Goal: Task Accomplishment & Management: Manage account settings

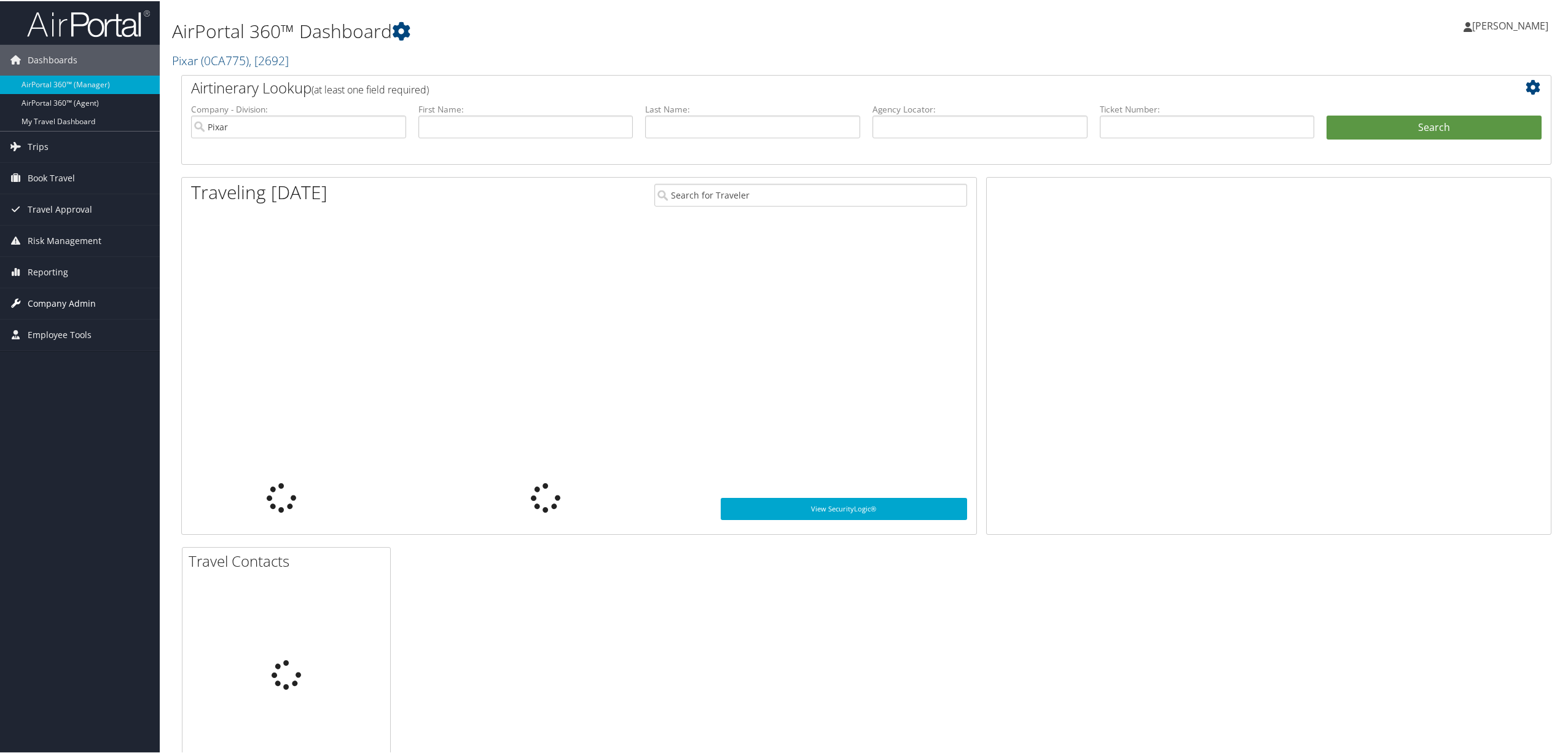
click at [54, 303] on span "Company Admin" at bounding box center [62, 302] width 69 height 31
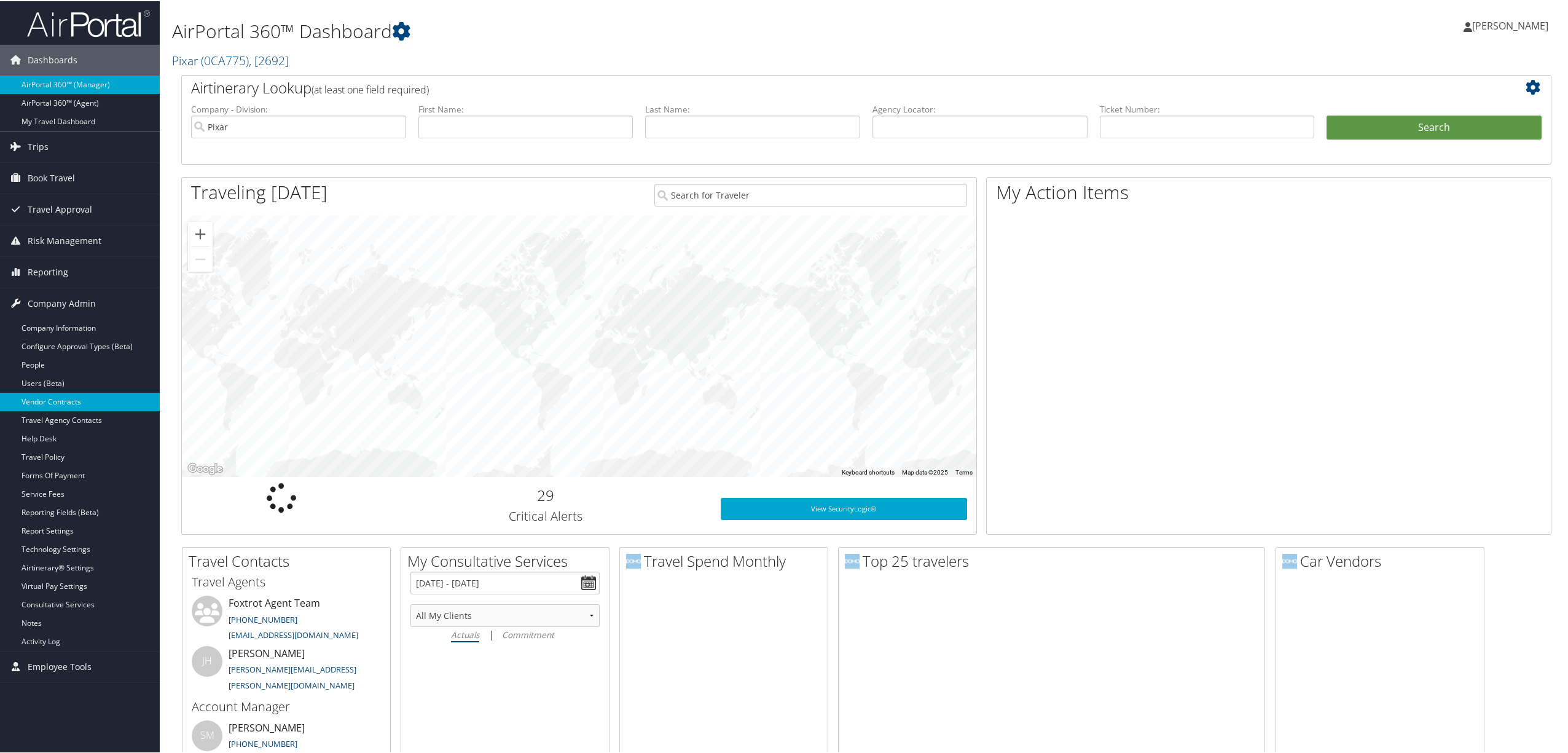
click at [71, 399] on link "Vendor Contracts" at bounding box center [79, 400] width 159 height 18
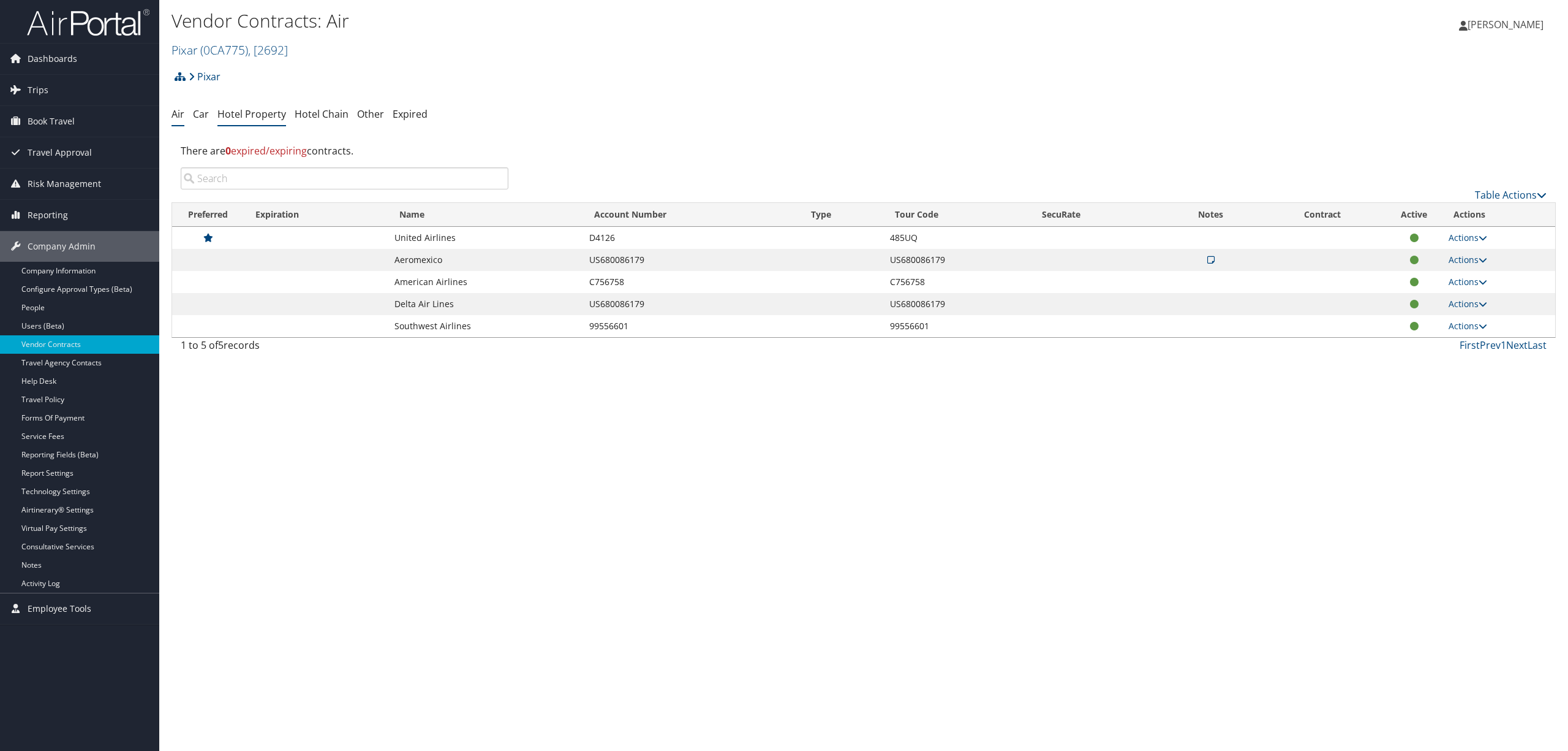
click at [252, 113] on link "Hotel Property" at bounding box center [251, 114] width 68 height 13
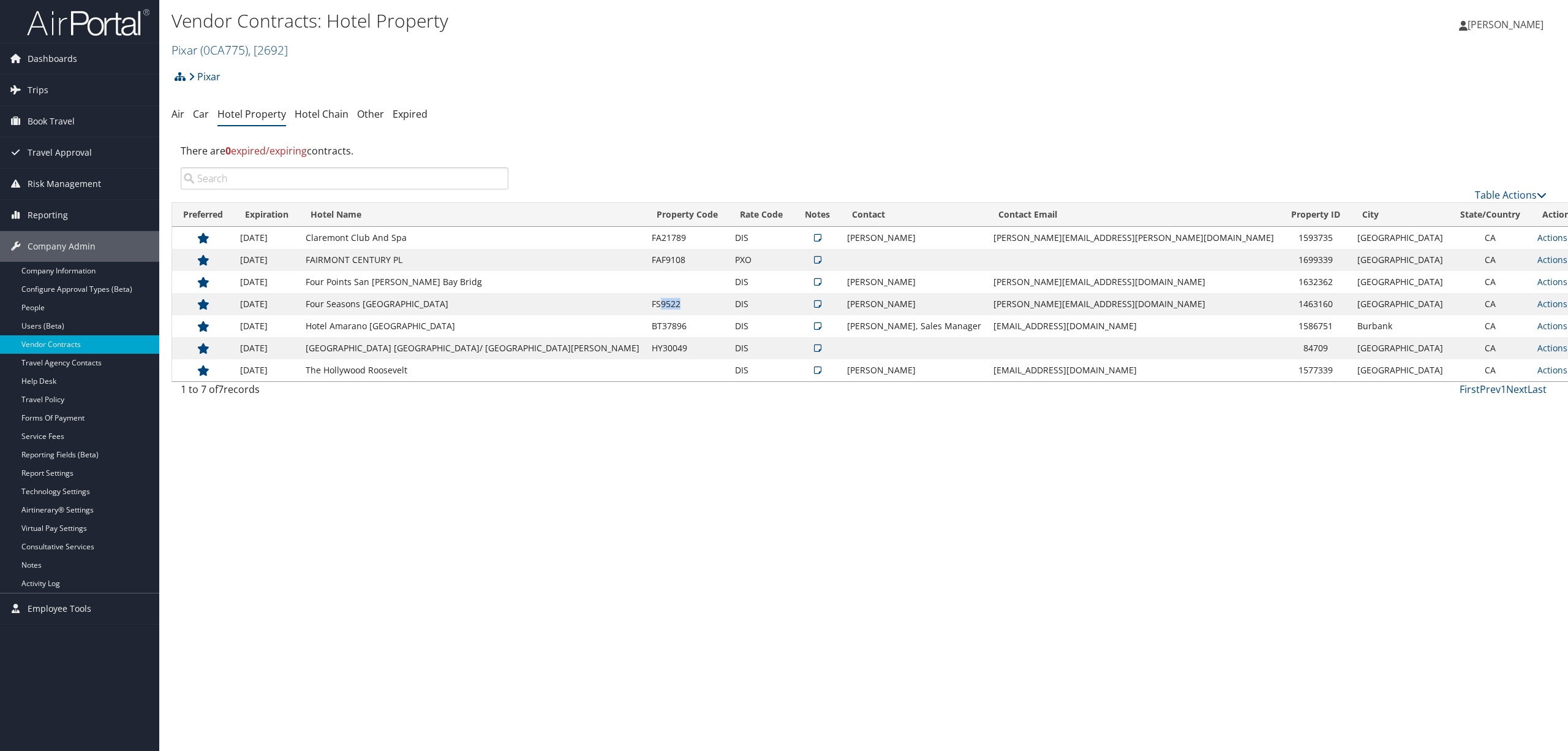
drag, startPoint x: 599, startPoint y: 304, endPoint x: 580, endPoint y: 302, distance: 19.1
click at [646, 302] on td "FS9522" at bounding box center [687, 303] width 84 height 22
copy td "9522"
click at [1538, 302] on link "Actions" at bounding box center [1557, 303] width 39 height 12
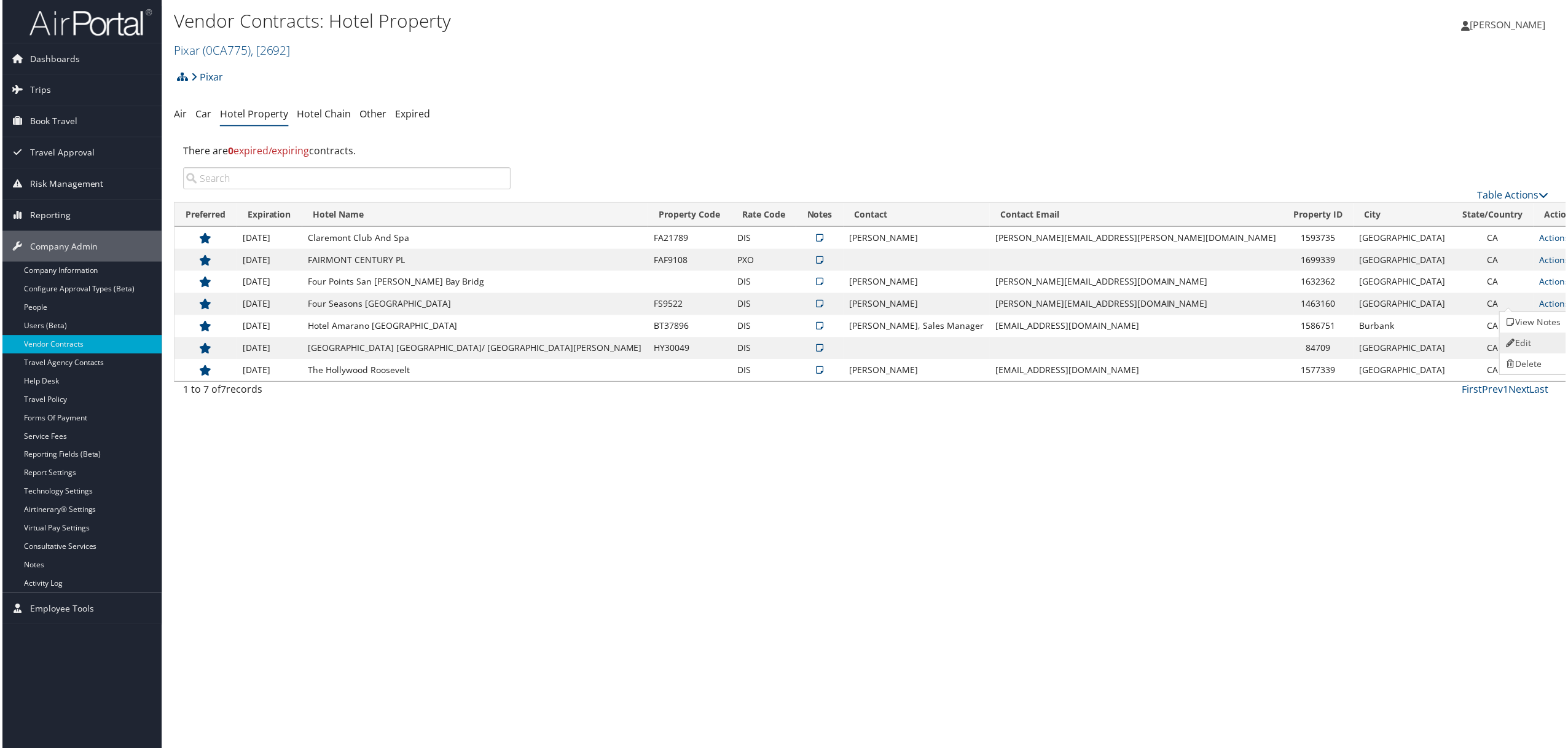
click at [1522, 343] on link "Edit" at bounding box center [1535, 345] width 67 height 21
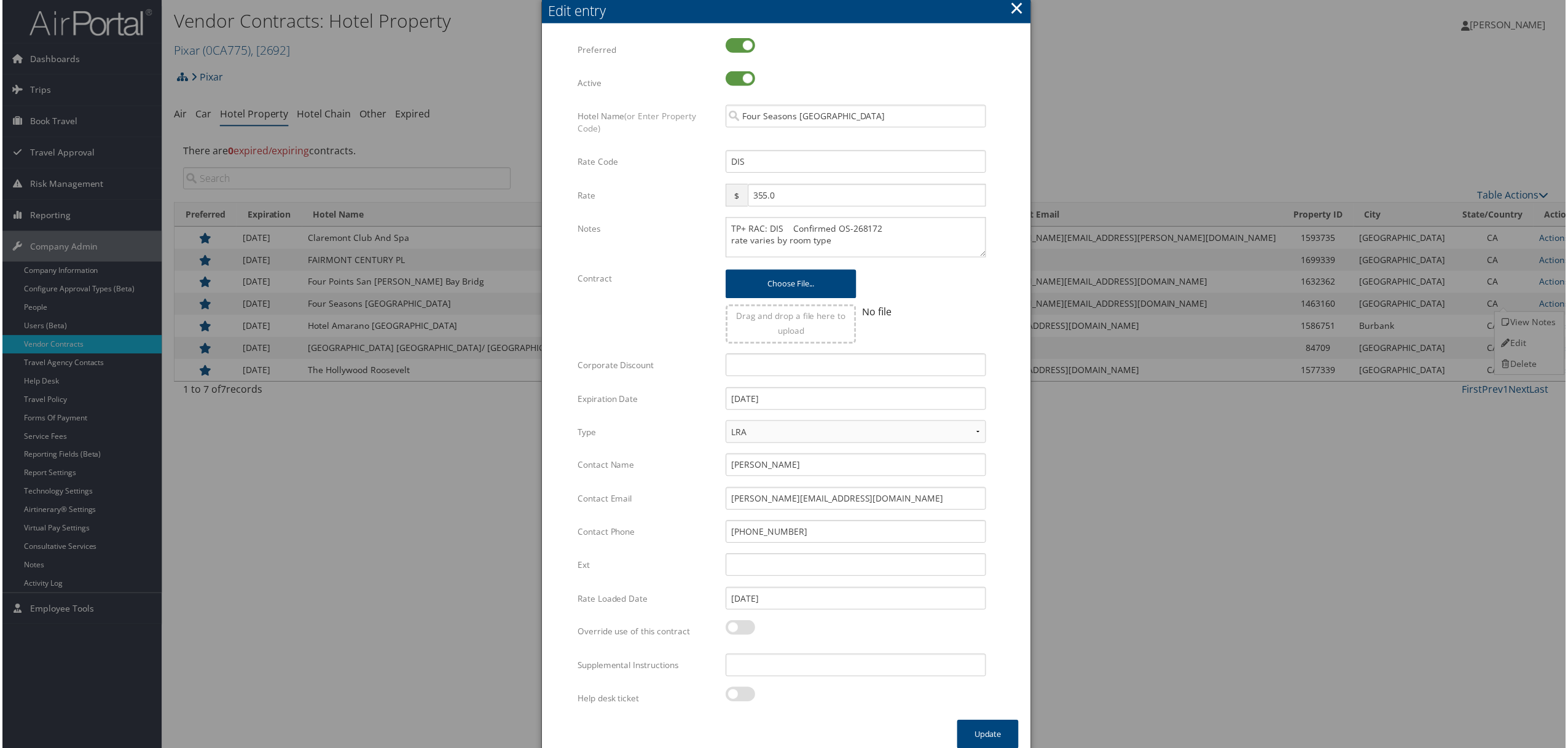
drag, startPoint x: 982, startPoint y: 244, endPoint x: 991, endPoint y: 255, distance: 14.2
click at [991, 255] on div "TP+ RAC: DIS Confirmed OS-268172 rate varies by room type Multiple values The s…" at bounding box center [856, 242] width 280 height 50
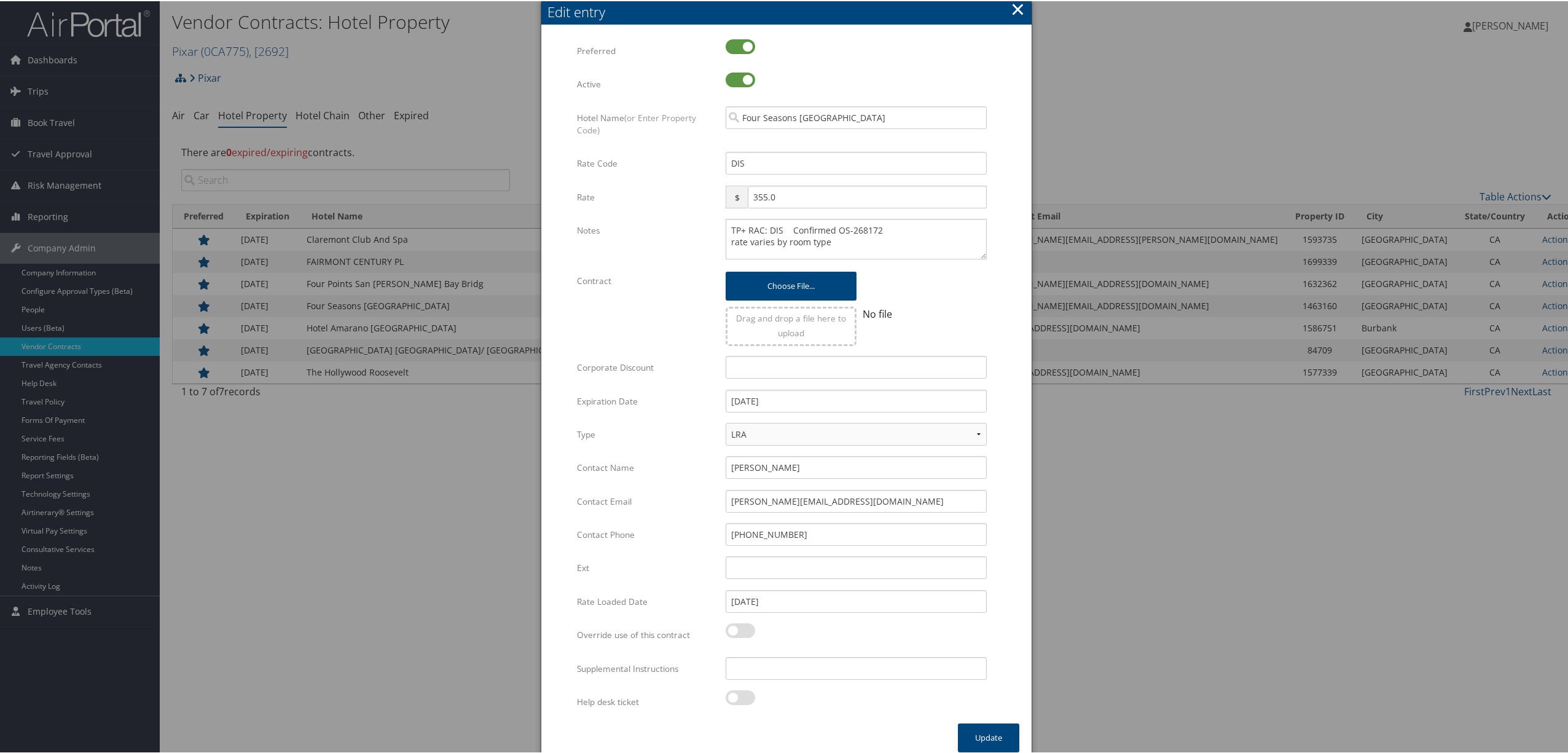
click at [1014, 8] on button "×" at bounding box center [1018, 8] width 14 height 24
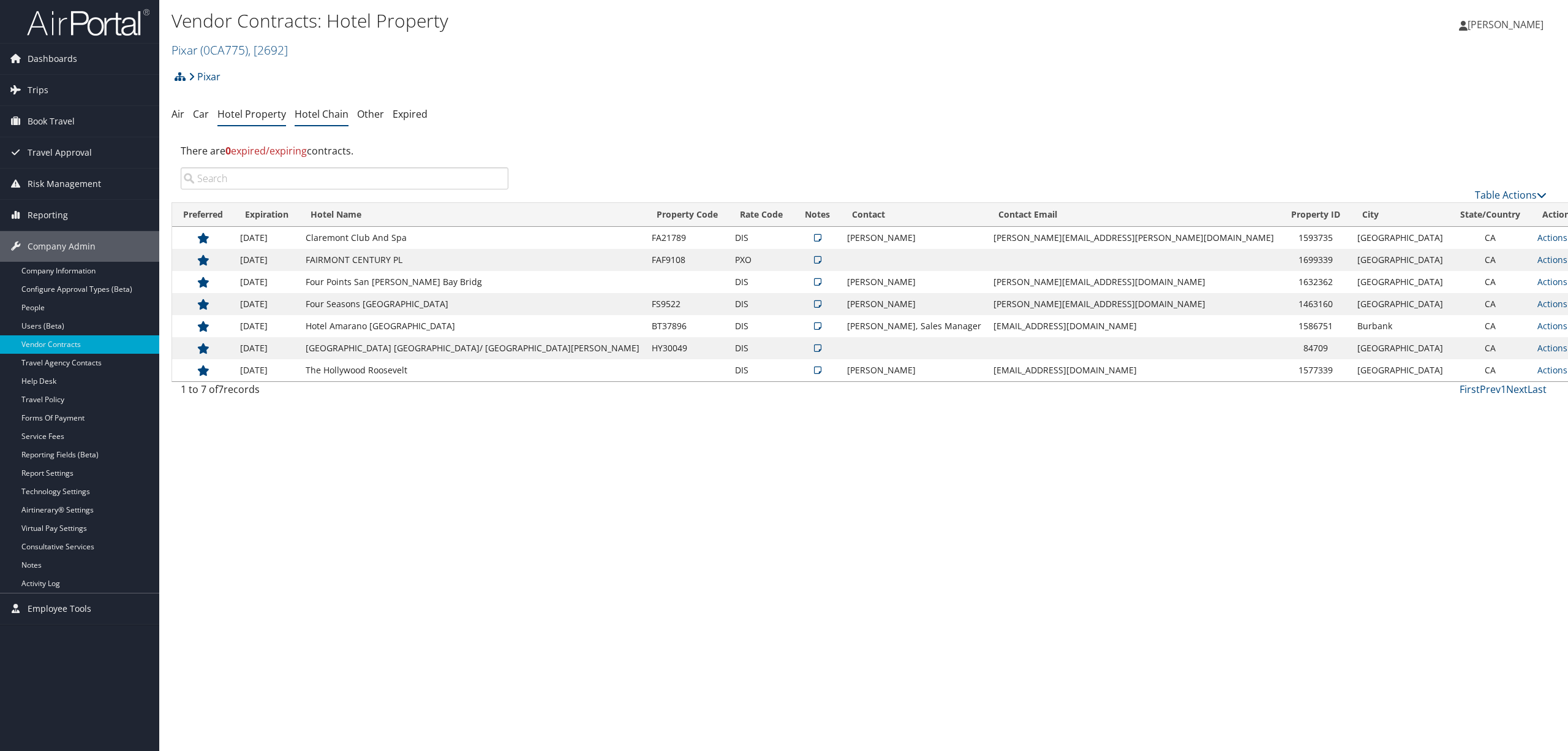
click at [331, 116] on link "Hotel Chain" at bounding box center [321, 114] width 54 height 13
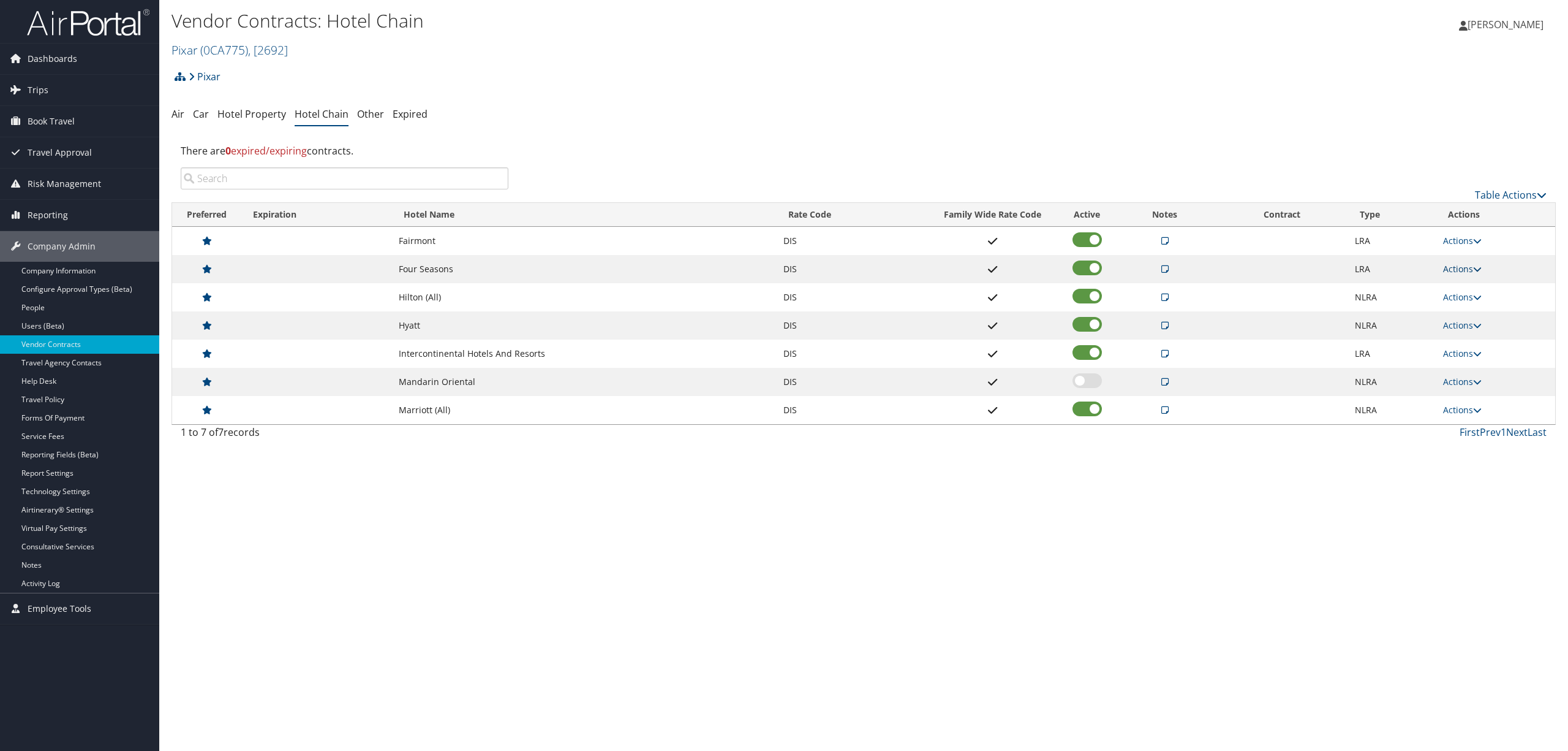
click at [1464, 265] on link "Actions" at bounding box center [1463, 269] width 39 height 12
click at [1467, 304] on link "Edit" at bounding box center [1477, 309] width 66 height 21
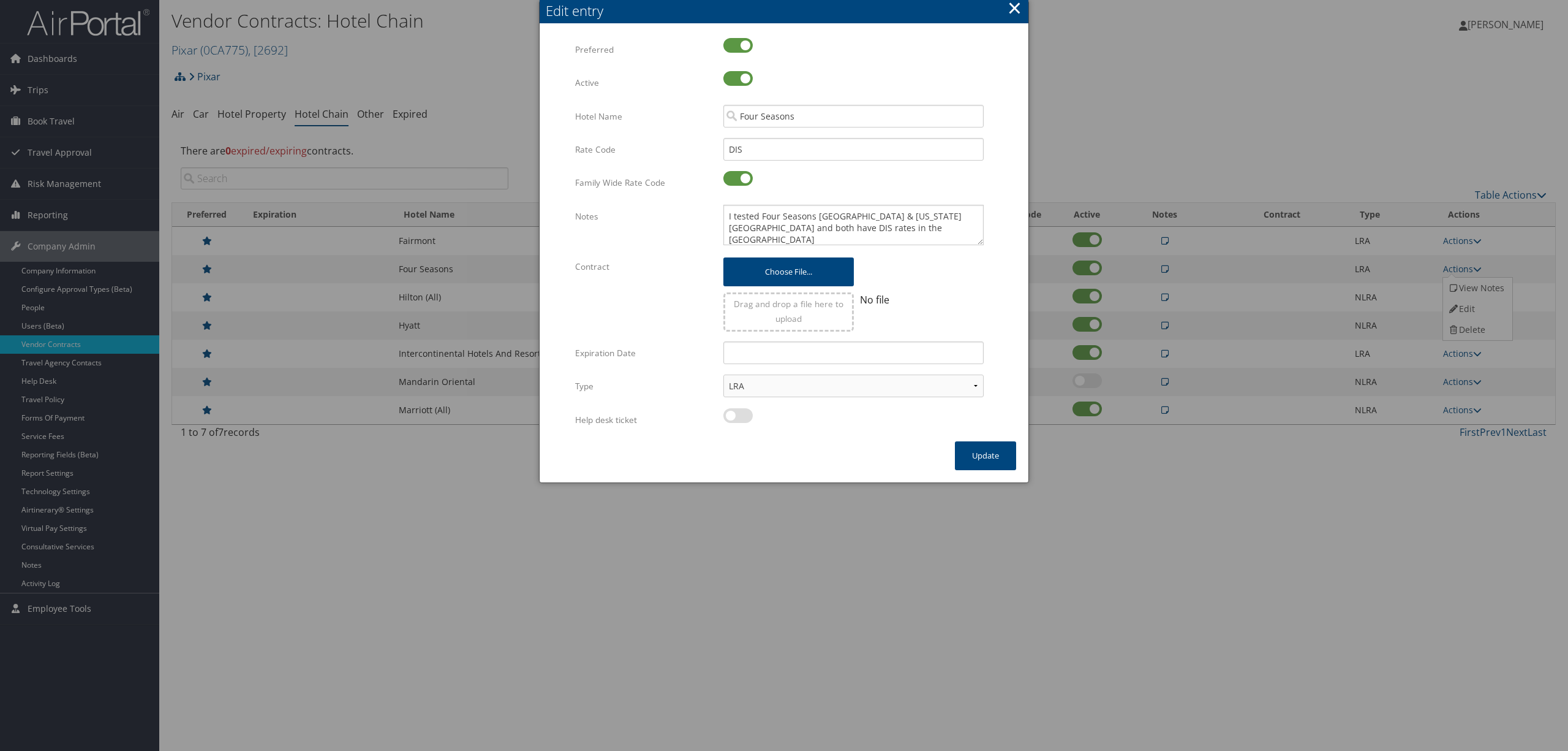
drag, startPoint x: 982, startPoint y: 234, endPoint x: 988, endPoint y: 244, distance: 11.7
click at [988, 244] on div "I tested Four Seasons Los Angeles & New York City and both have DIS rates in th…" at bounding box center [854, 230] width 279 height 50
click at [1013, 5] on button "×" at bounding box center [1015, 8] width 14 height 24
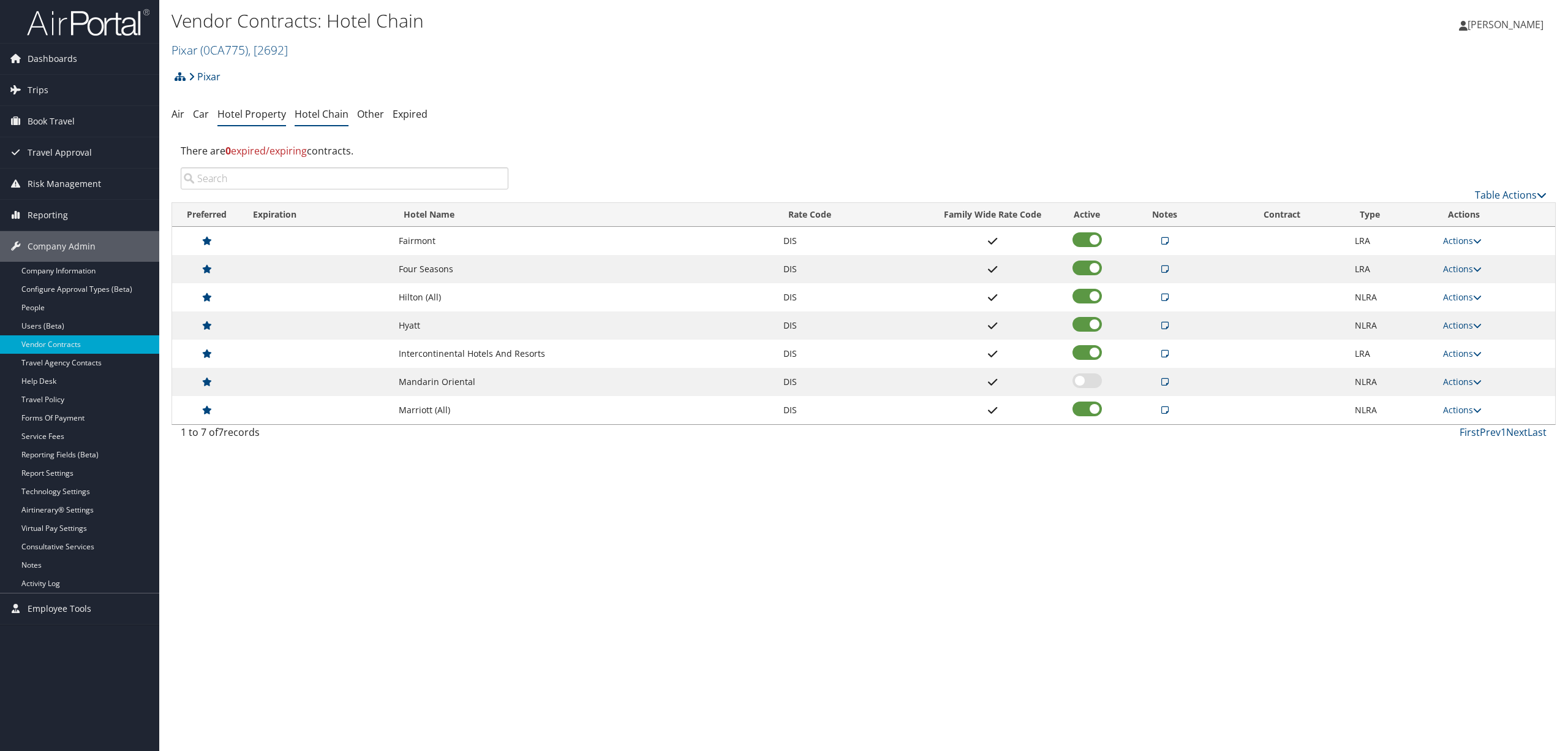
click at [272, 117] on link "Hotel Property" at bounding box center [251, 114] width 68 height 13
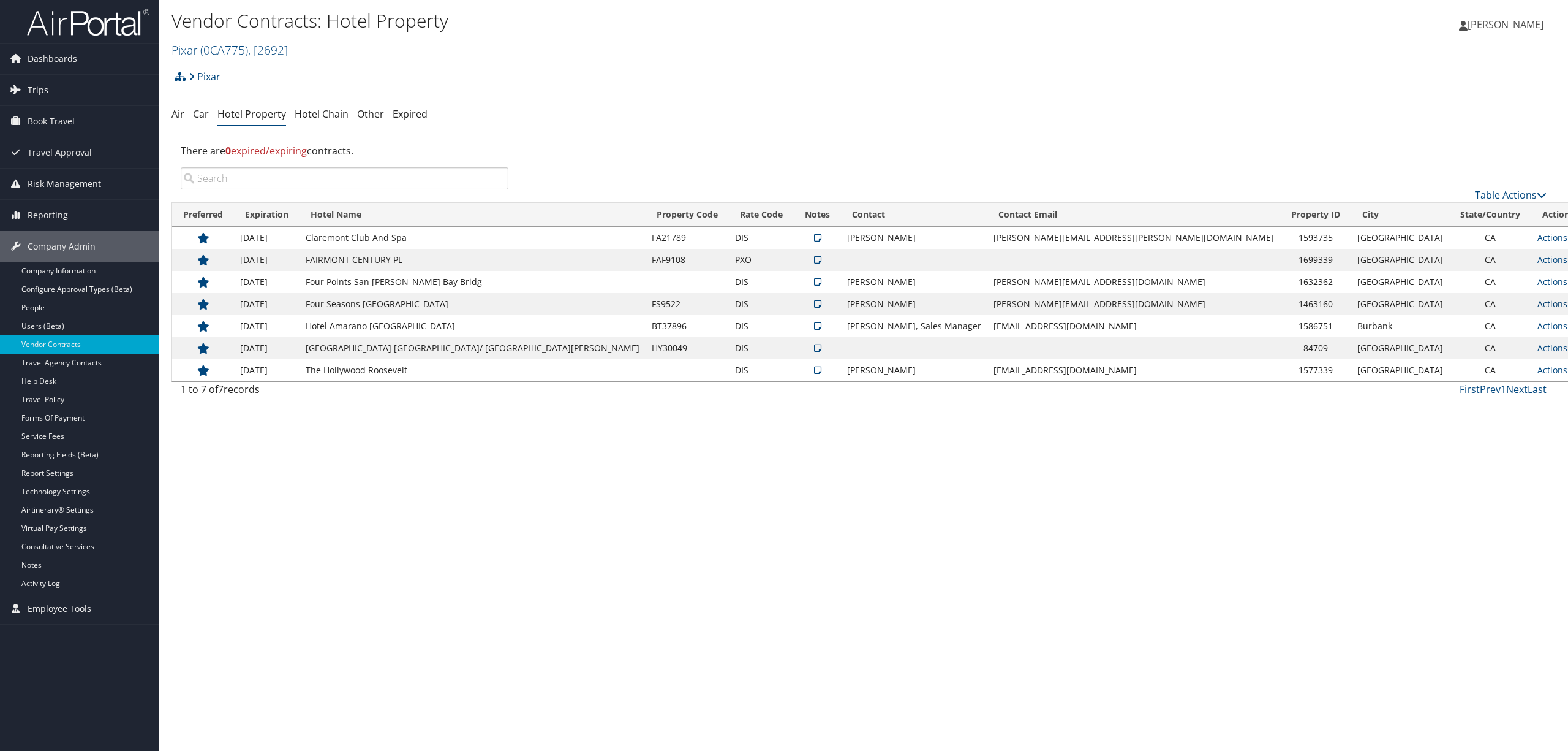
click at [1538, 305] on link "Actions" at bounding box center [1557, 303] width 39 height 12
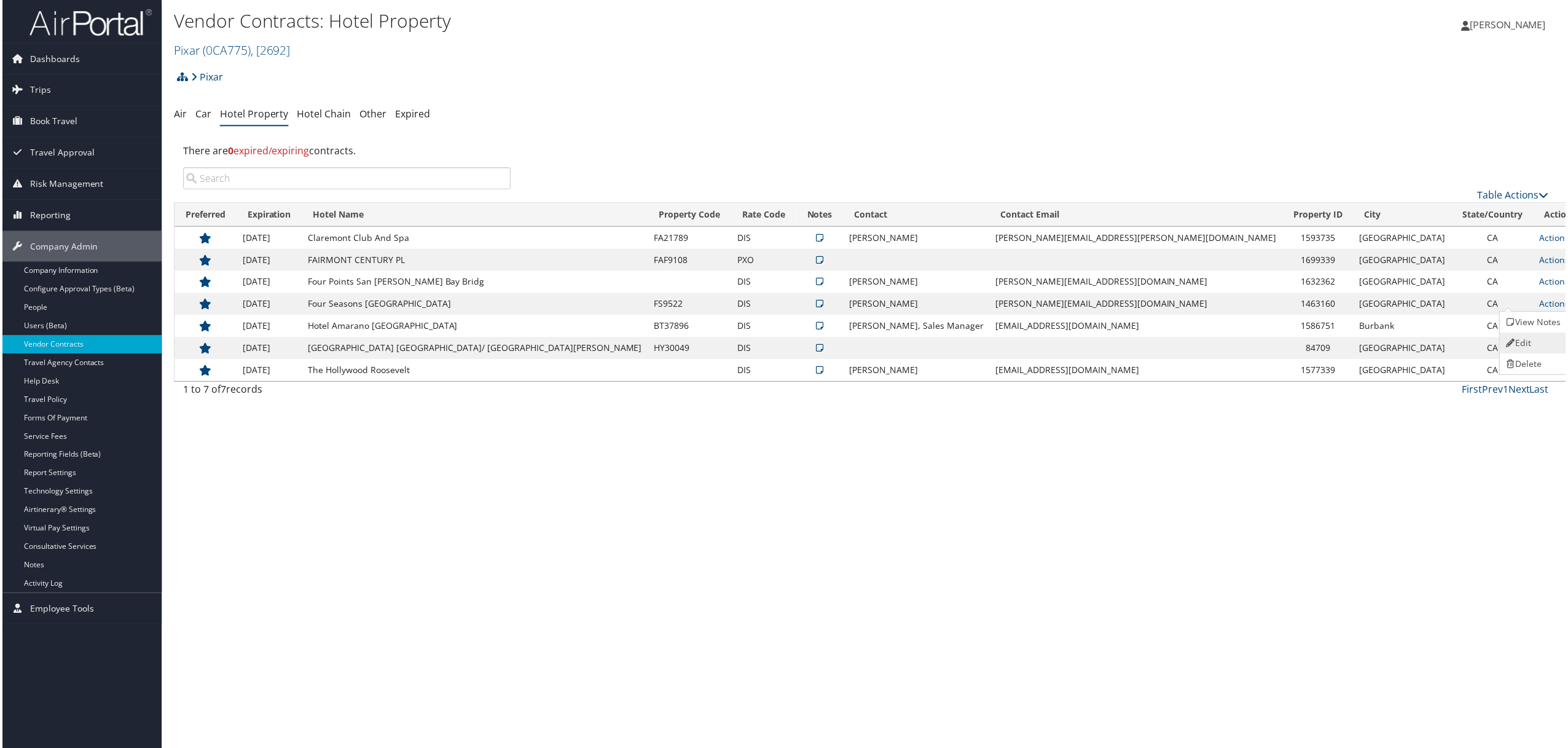
click at [1530, 346] on link "Edit" at bounding box center [1535, 345] width 67 height 21
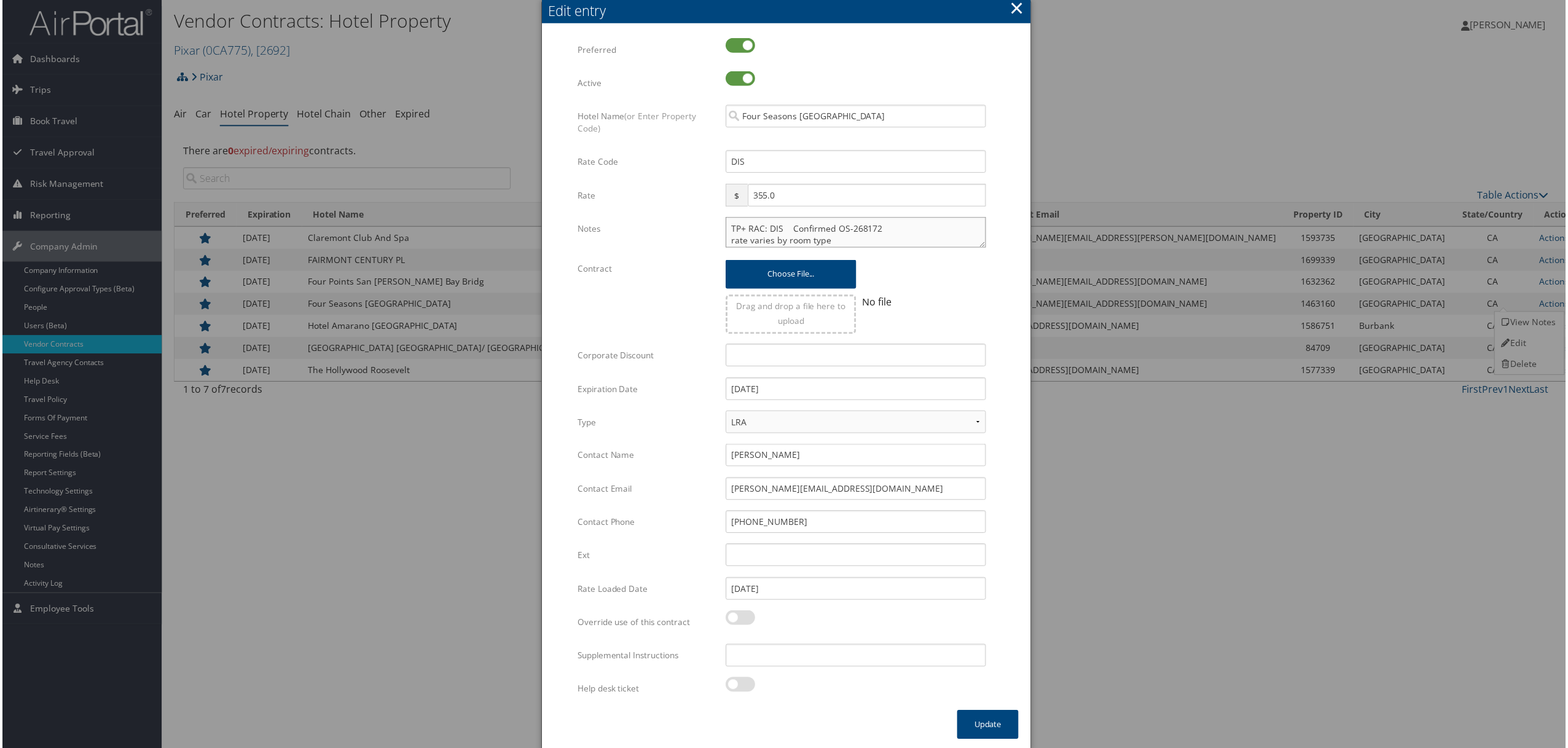
drag, startPoint x: 885, startPoint y: 228, endPoint x: 838, endPoint y: 229, distance: 47.0
click at [838, 229] on textarea "TP+ RAC: DIS Confirmed OS-268172 rate varies by room type" at bounding box center [856, 233] width 262 height 31
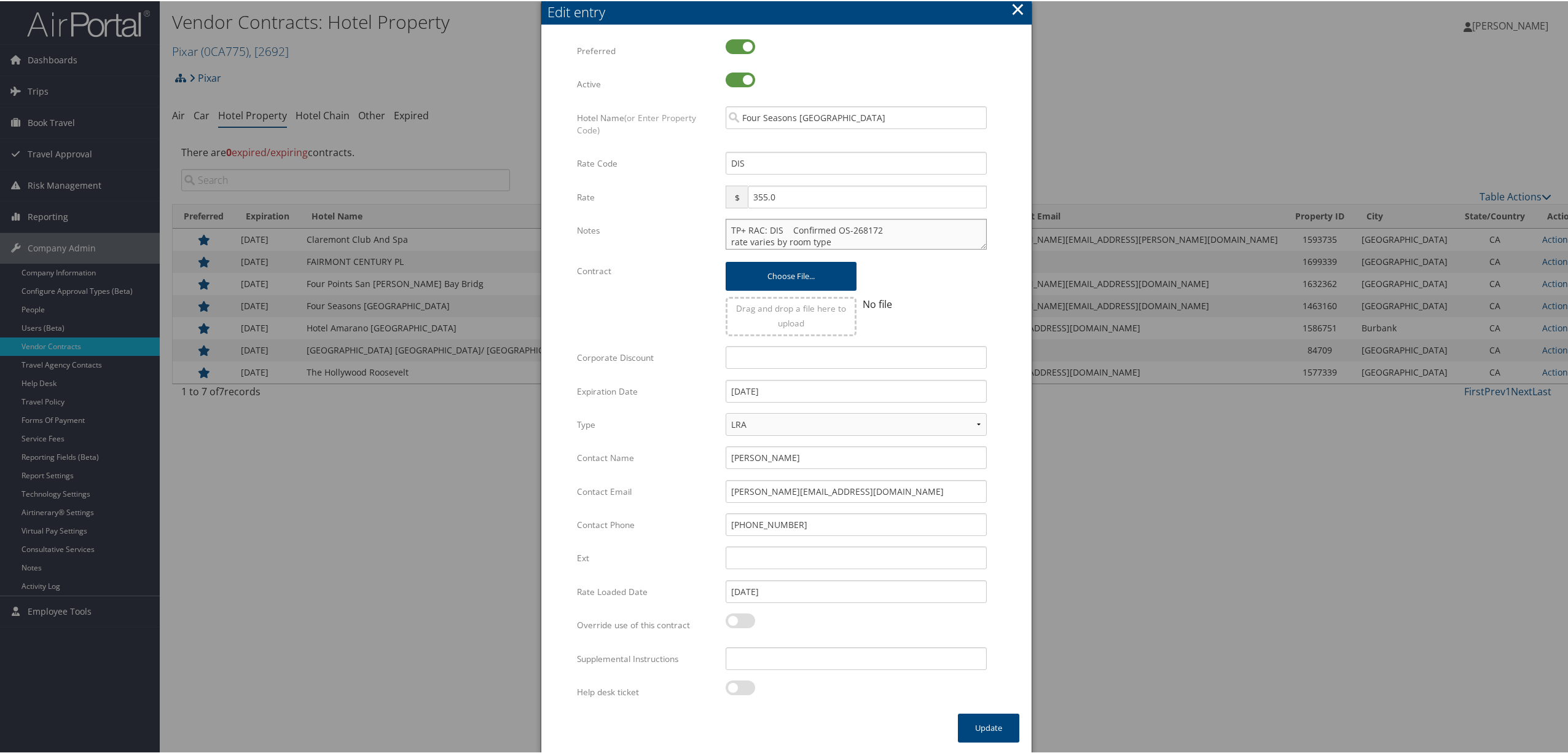
click at [901, 217] on textarea "TP+ RAC: DIS Confirmed OS-268172 rate varies by room type" at bounding box center [856, 233] width 262 height 31
drag, startPoint x: 831, startPoint y: 227, endPoint x: 842, endPoint y: 229, distance: 11.2
click at [842, 229] on textarea "TP+ RAC: DIS Confirmed OS-268172 rate varies by room type" at bounding box center [856, 233] width 262 height 31
click at [845, 235] on textarea "TP+ RAC: DIS Confirmed OS-268172 rate varies by room type" at bounding box center [856, 233] width 262 height 31
drag, startPoint x: 834, startPoint y: 231, endPoint x: 876, endPoint y: 229, distance: 42.0
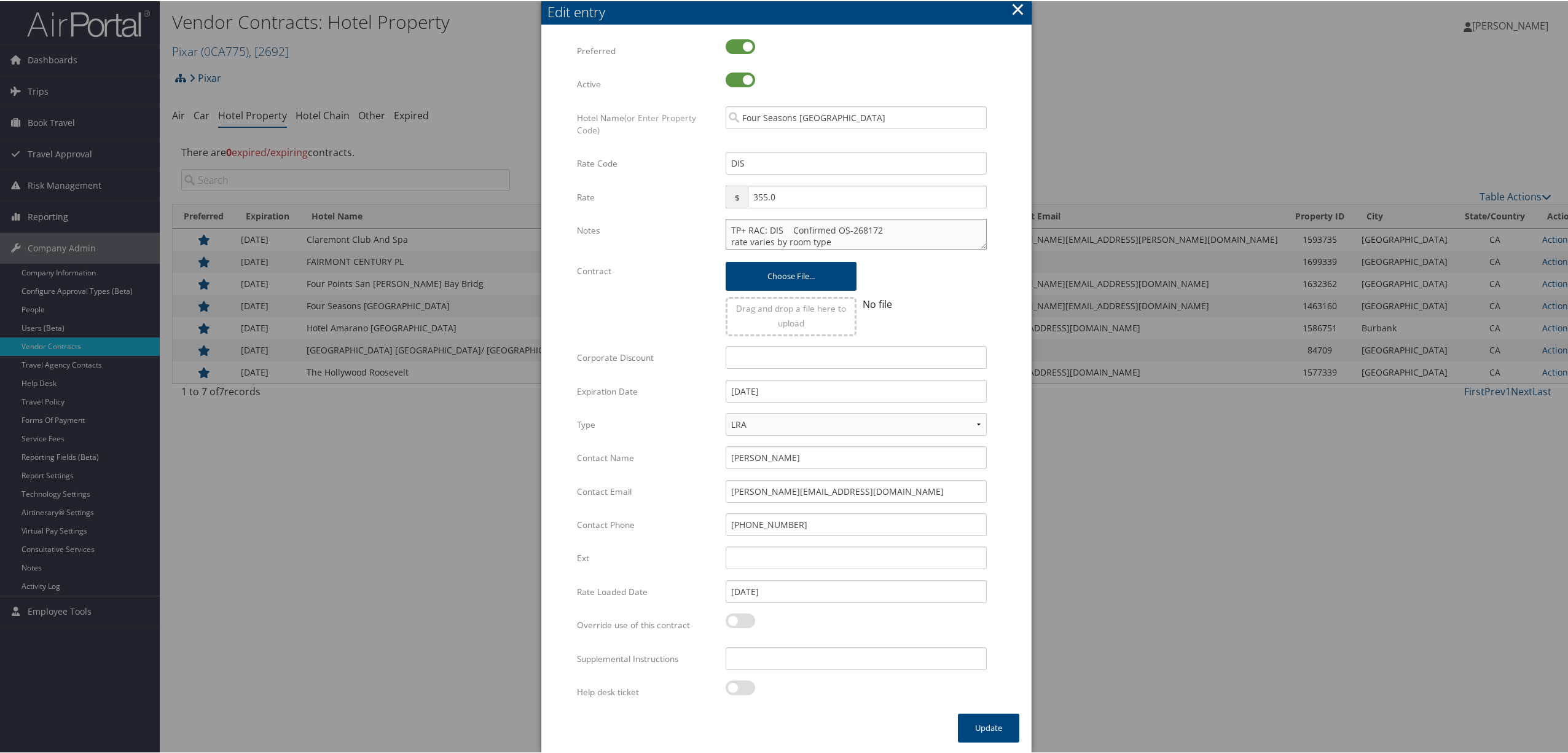
click at [876, 229] on textarea "TP+ RAC: DIS Confirmed OS-268172 rate varies by room type" at bounding box center [856, 233] width 262 height 31
click at [1021, 8] on button "×" at bounding box center [1018, 8] width 14 height 24
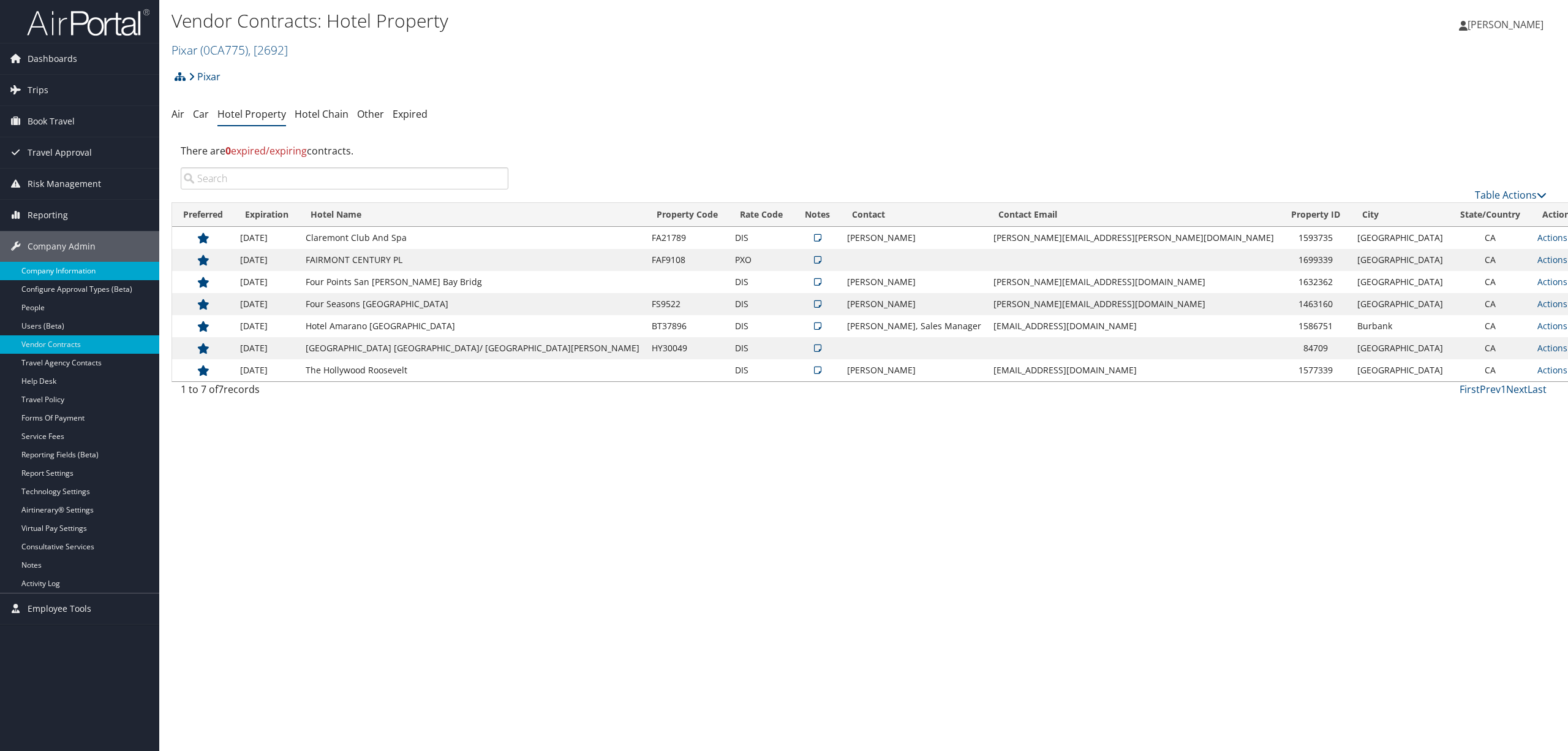
click at [79, 272] on link "Company Information" at bounding box center [79, 271] width 159 height 18
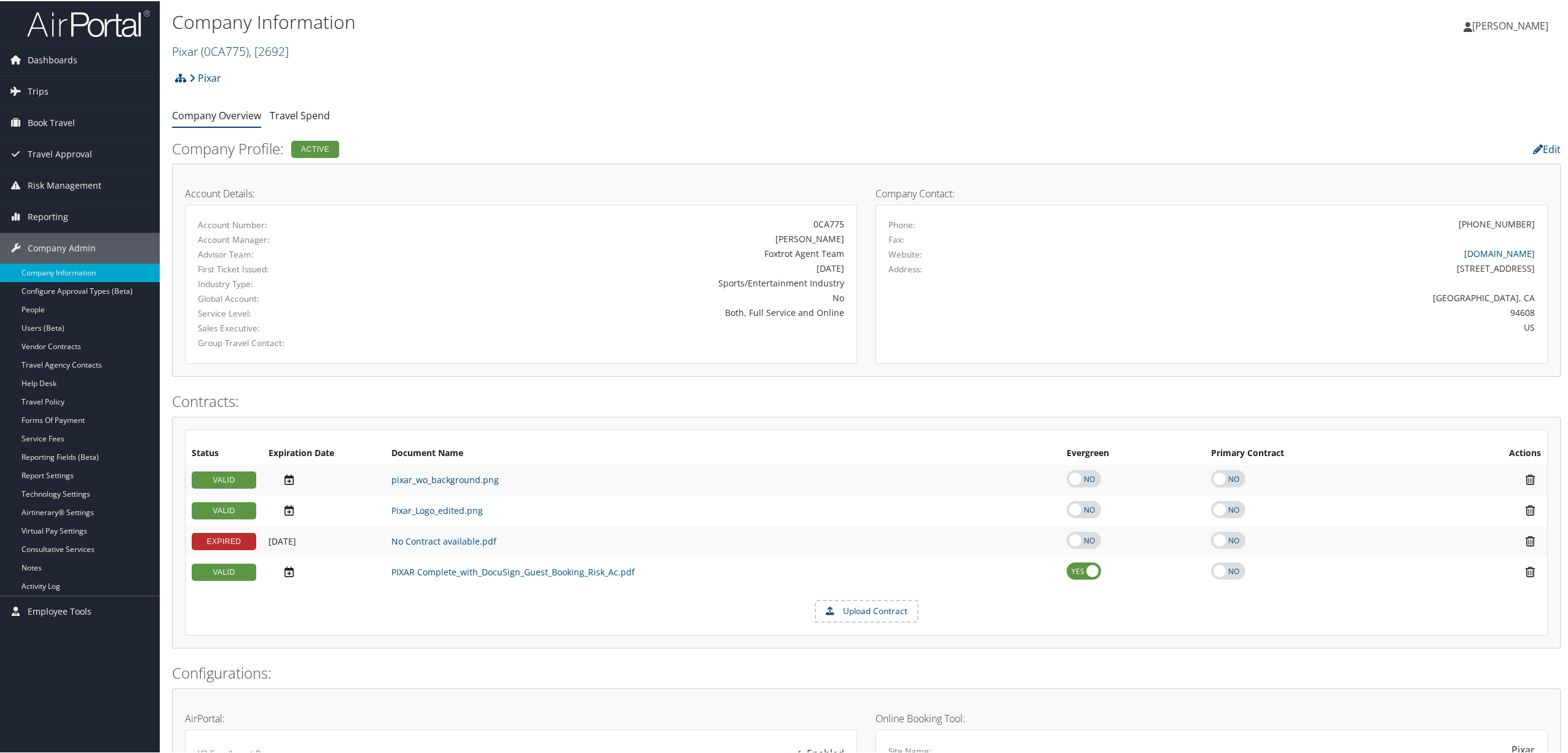
click at [235, 45] on span "( 0CA775 )" at bounding box center [225, 49] width 48 height 16
click at [238, 64] on input "search" at bounding box center [253, 73] width 161 height 23
type input "young living"
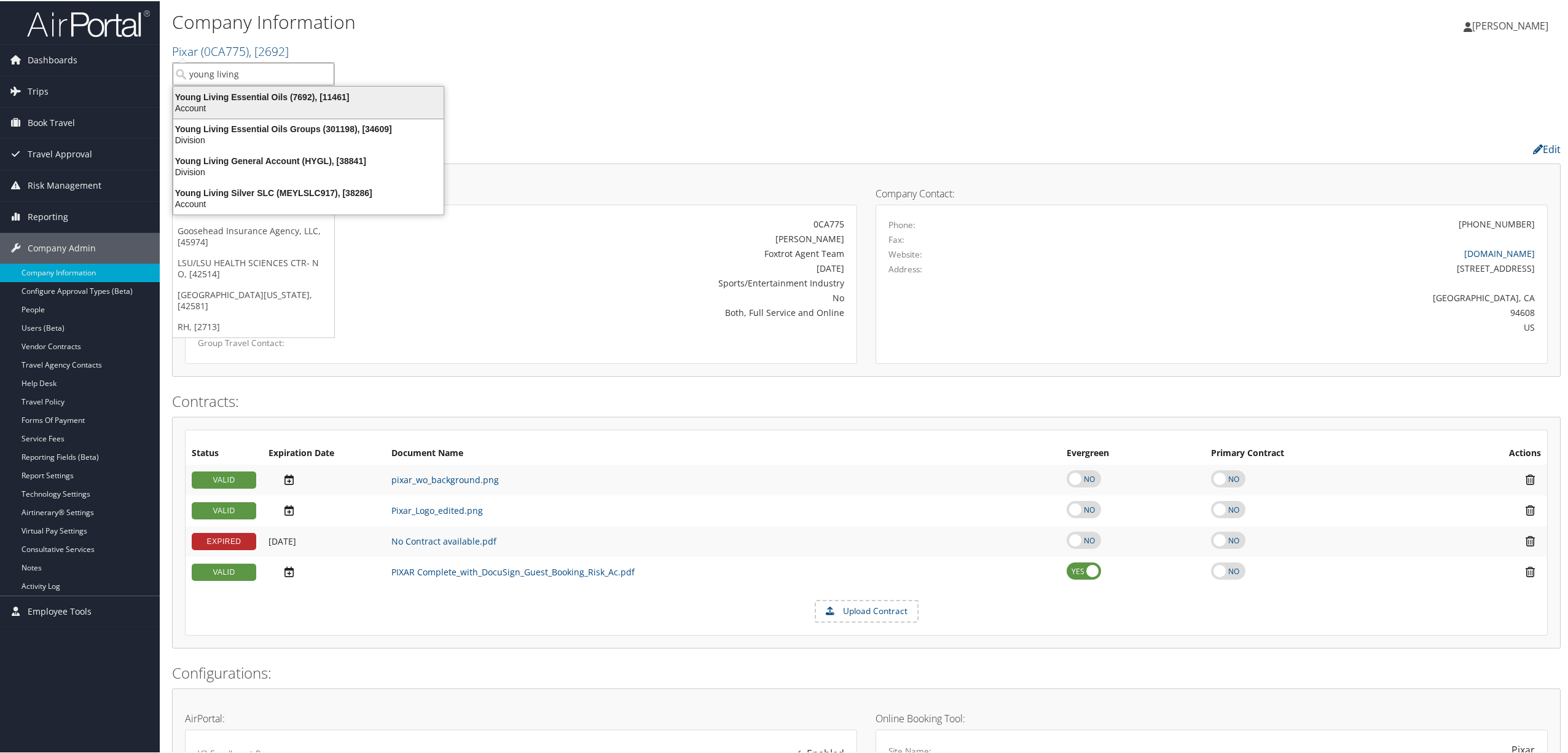
click at [247, 98] on div "Young Living Essential Oils (7692), [11461]" at bounding box center [308, 96] width 285 height 11
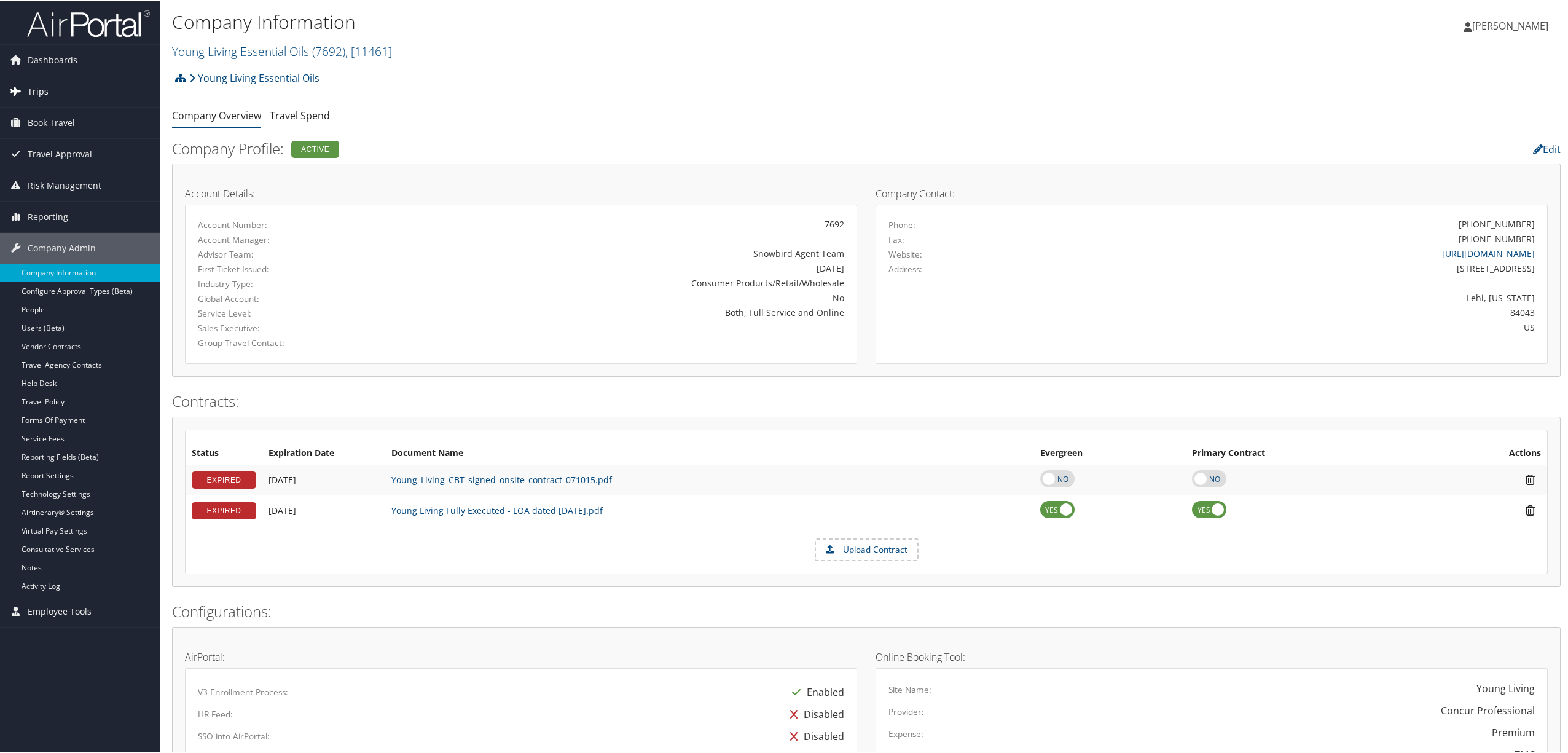
click at [36, 87] on span "Trips" at bounding box center [39, 91] width 21 height 31
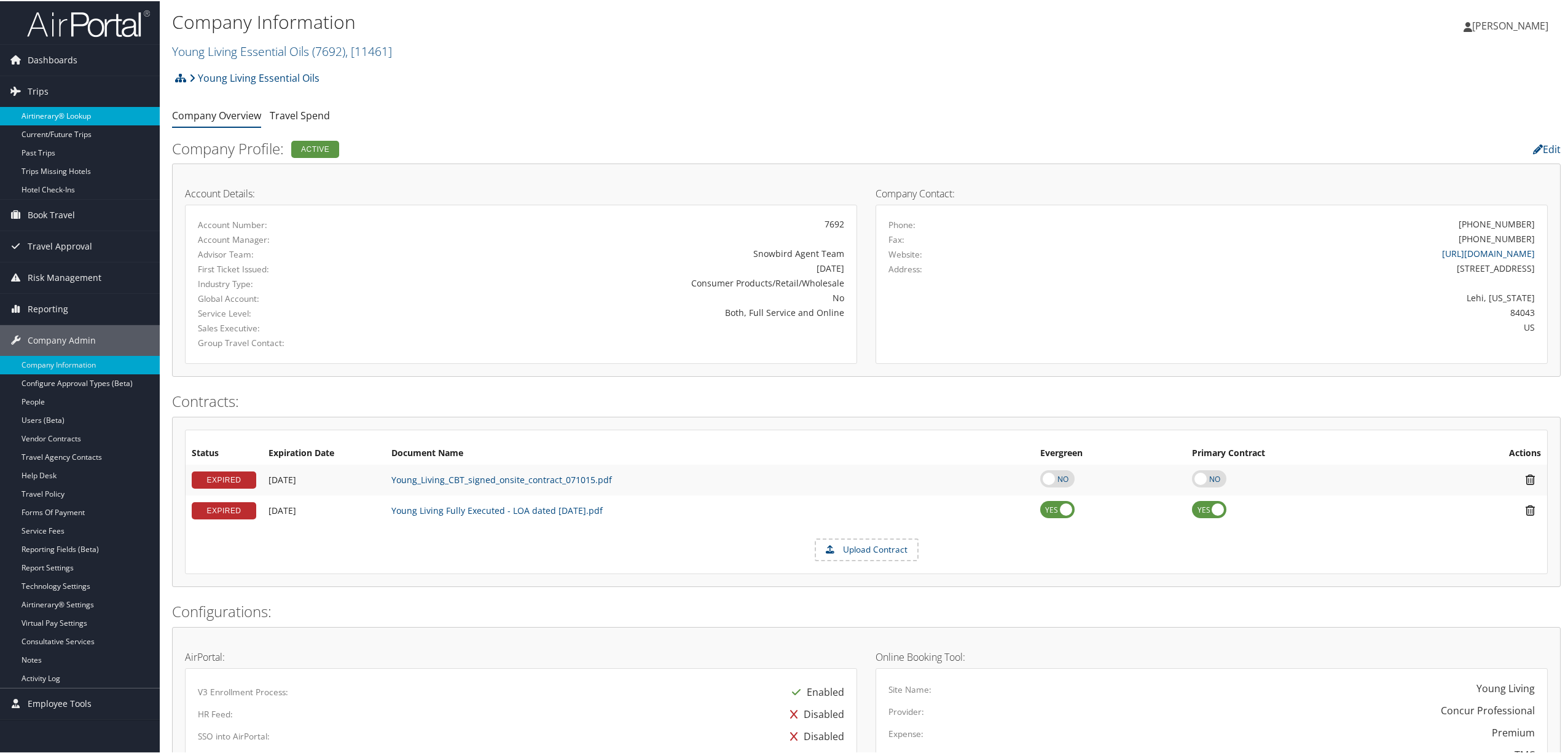
click at [42, 116] on link "Airtinerary® Lookup" at bounding box center [79, 114] width 159 height 18
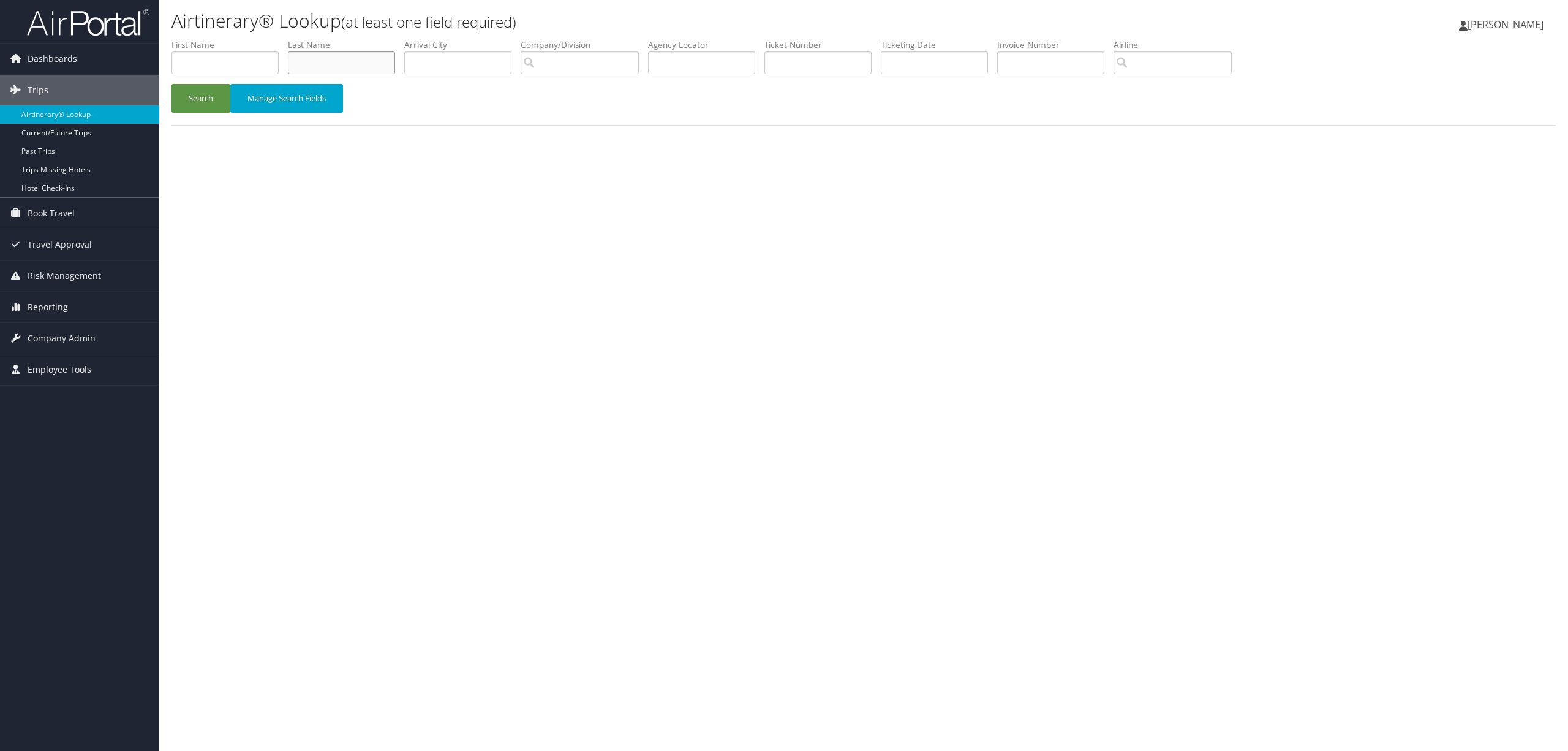
click at [338, 62] on input "text" at bounding box center [341, 63] width 107 height 23
click at [630, 60] on input "search" at bounding box center [579, 63] width 118 height 23
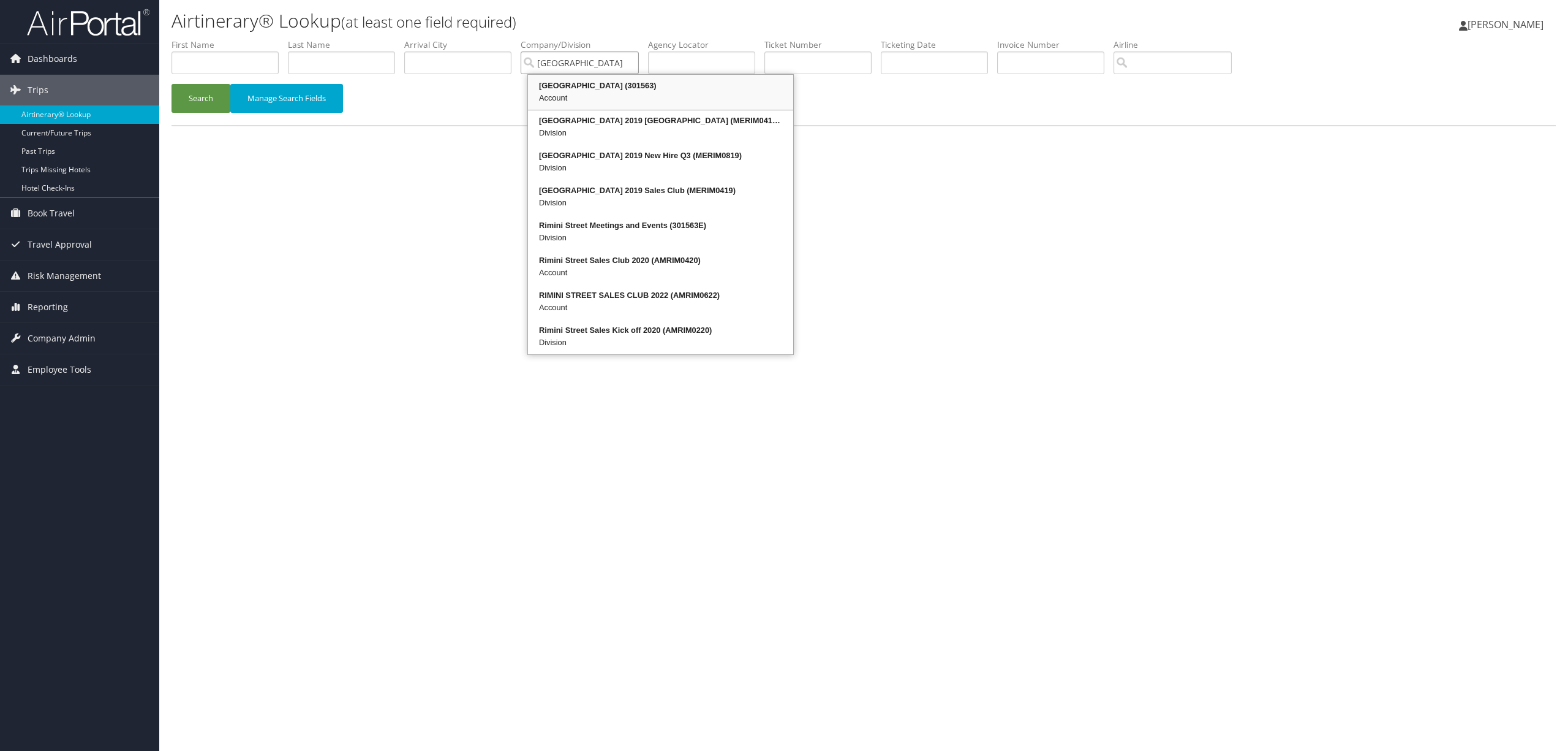
click at [599, 95] on div "Account" at bounding box center [661, 97] width 262 height 13
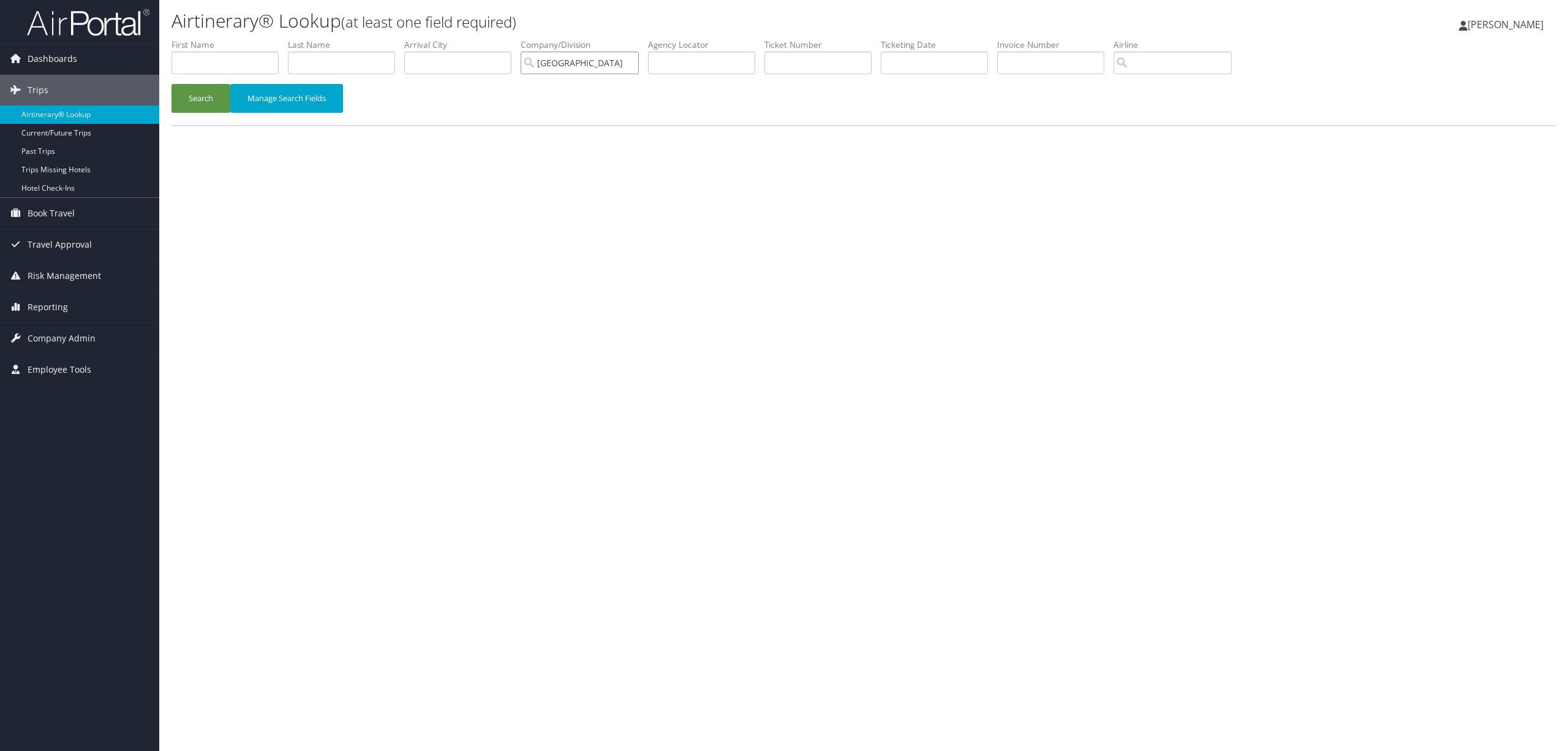
type input "Rimini Street"
click at [313, 66] on input "text" at bounding box center [341, 63] width 107 height 23
click at [309, 60] on input "l" at bounding box center [341, 63] width 107 height 23
type input "locandro"
click at [192, 95] on button "Search" at bounding box center [200, 98] width 59 height 29
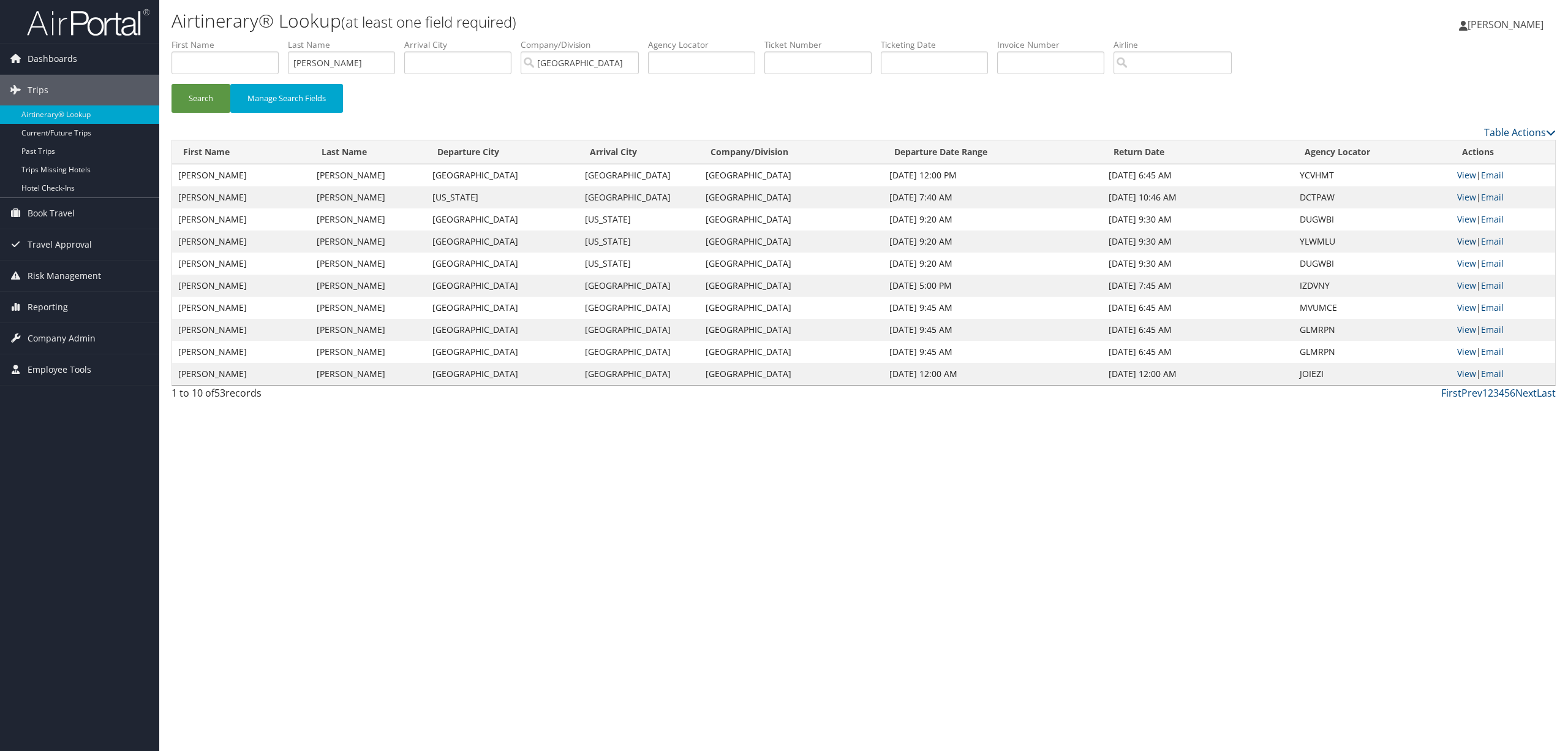
click at [1460, 238] on link "View" at bounding box center [1467, 241] width 19 height 12
click at [1462, 301] on link "View" at bounding box center [1467, 307] width 19 height 12
click at [1465, 328] on link "View" at bounding box center [1467, 329] width 19 height 12
click at [50, 304] on span "Reporting" at bounding box center [48, 307] width 40 height 31
click at [68, 447] on span "Company Admin" at bounding box center [62, 449] width 68 height 31
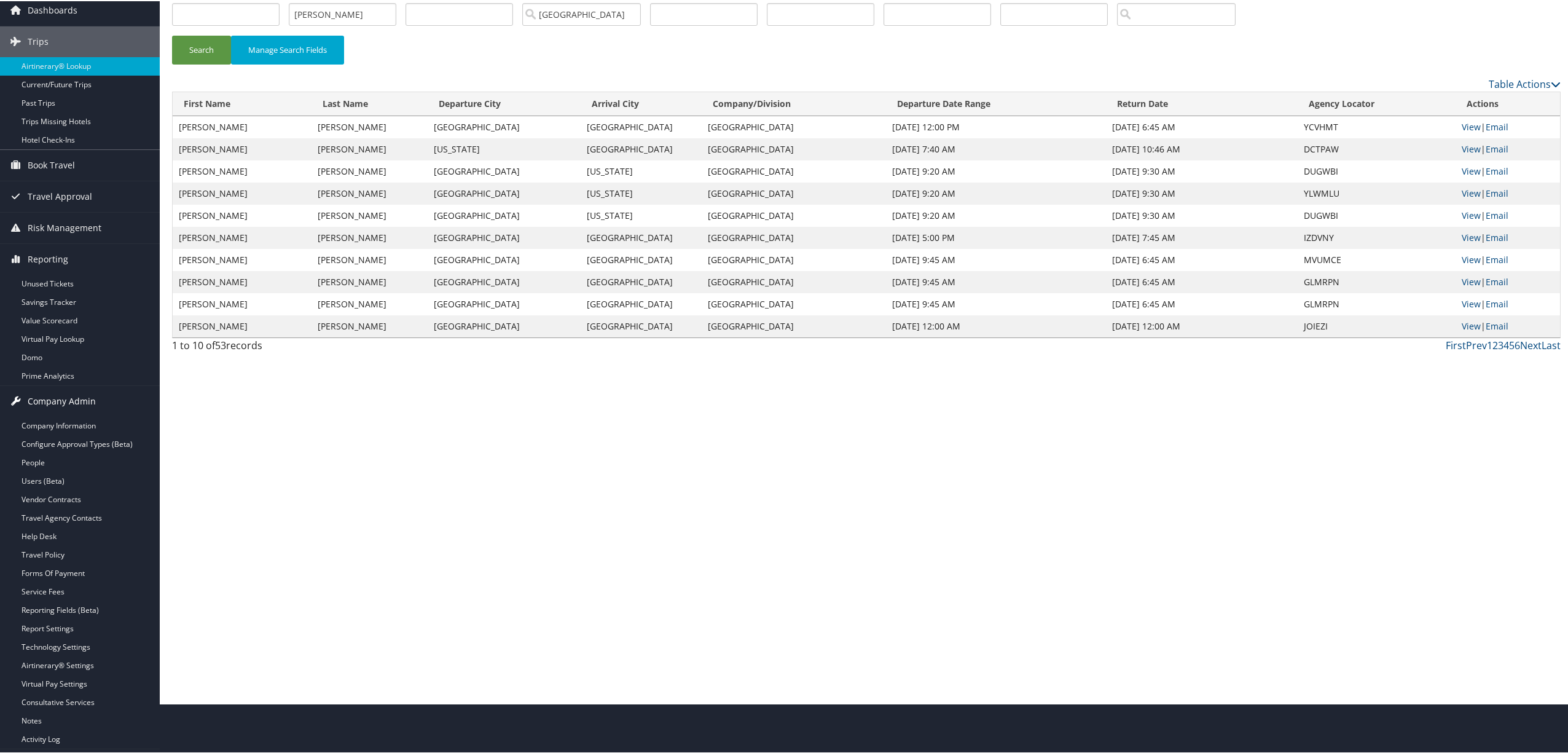
scroll to position [77, 0]
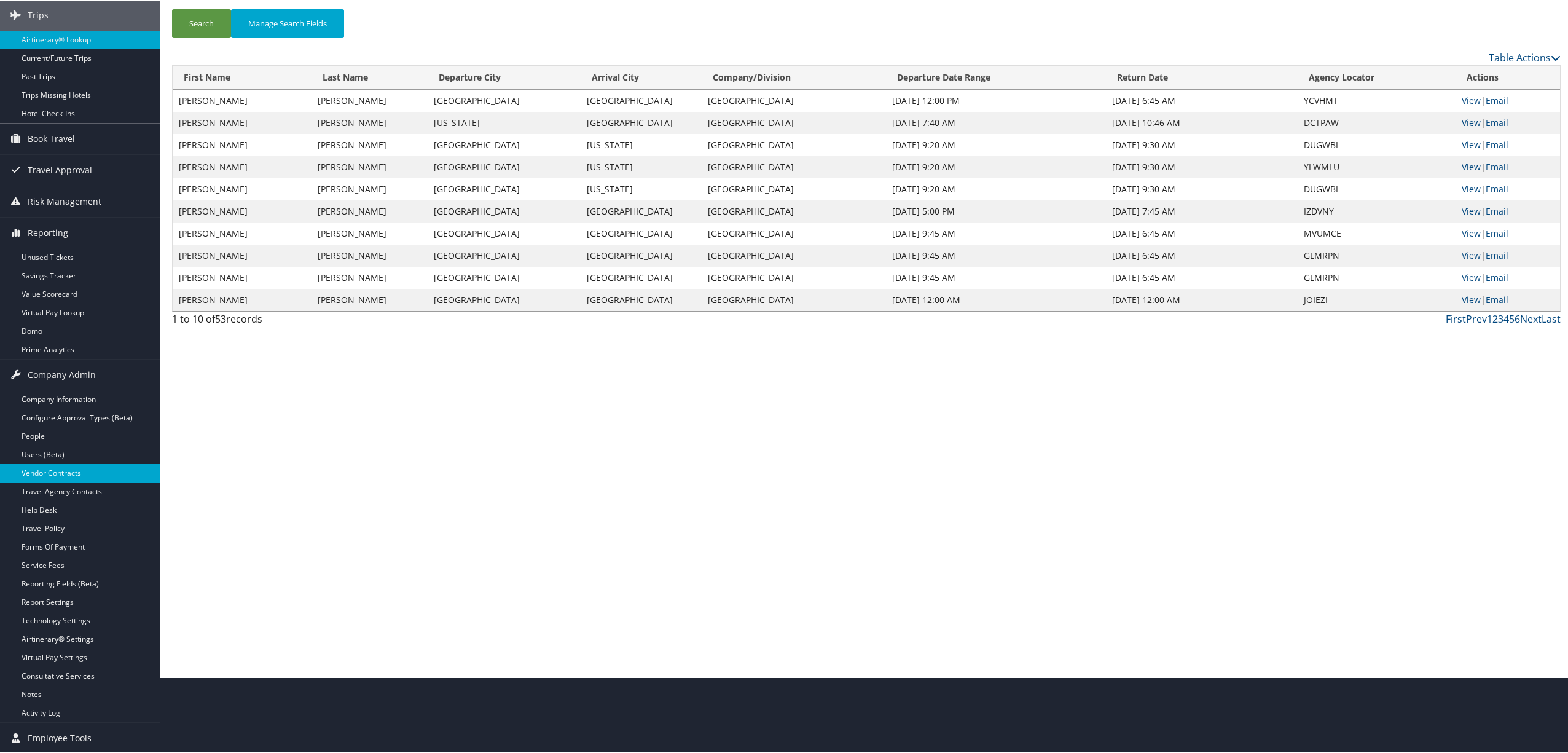
click at [70, 465] on link "Vendor Contracts" at bounding box center [79, 471] width 159 height 18
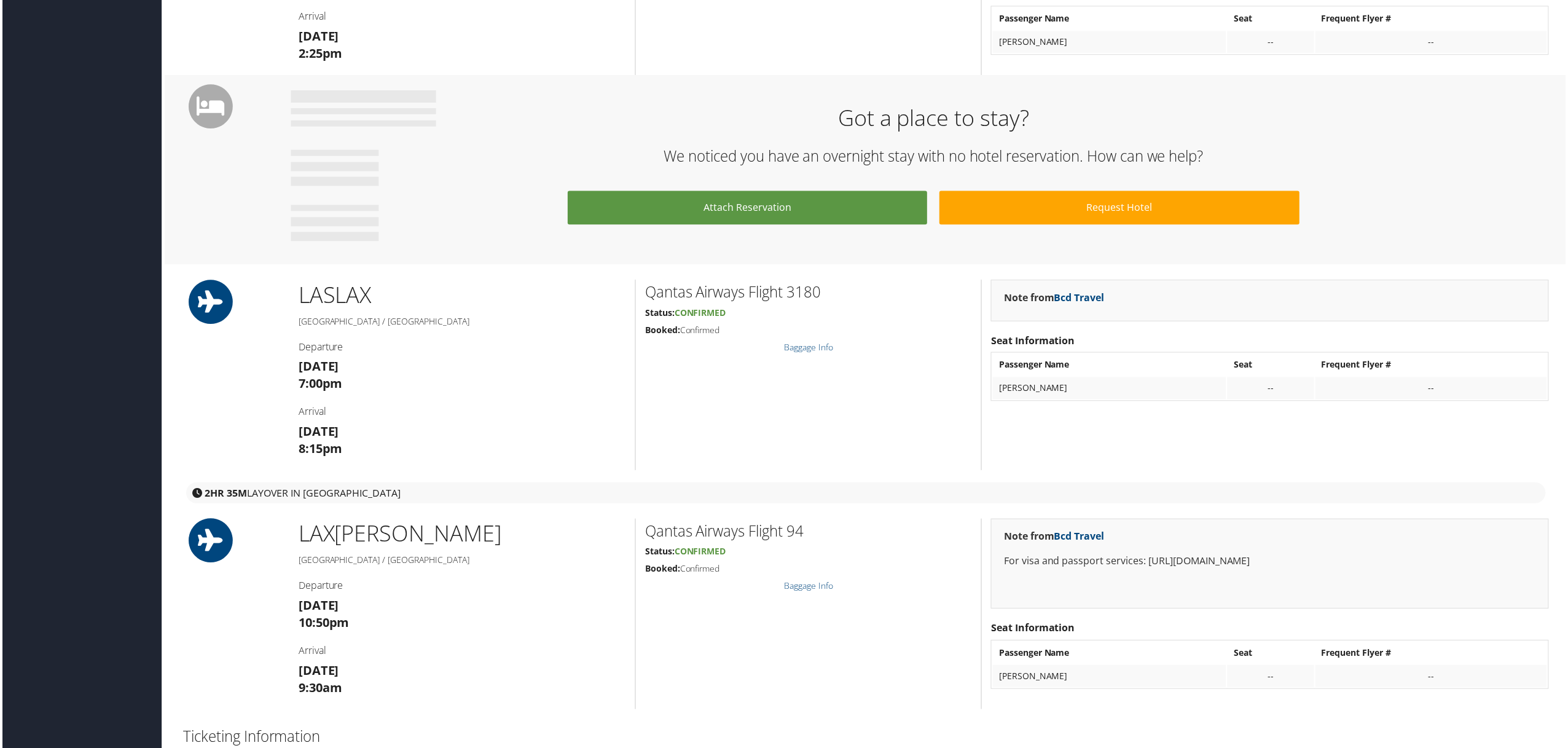
scroll to position [900, 0]
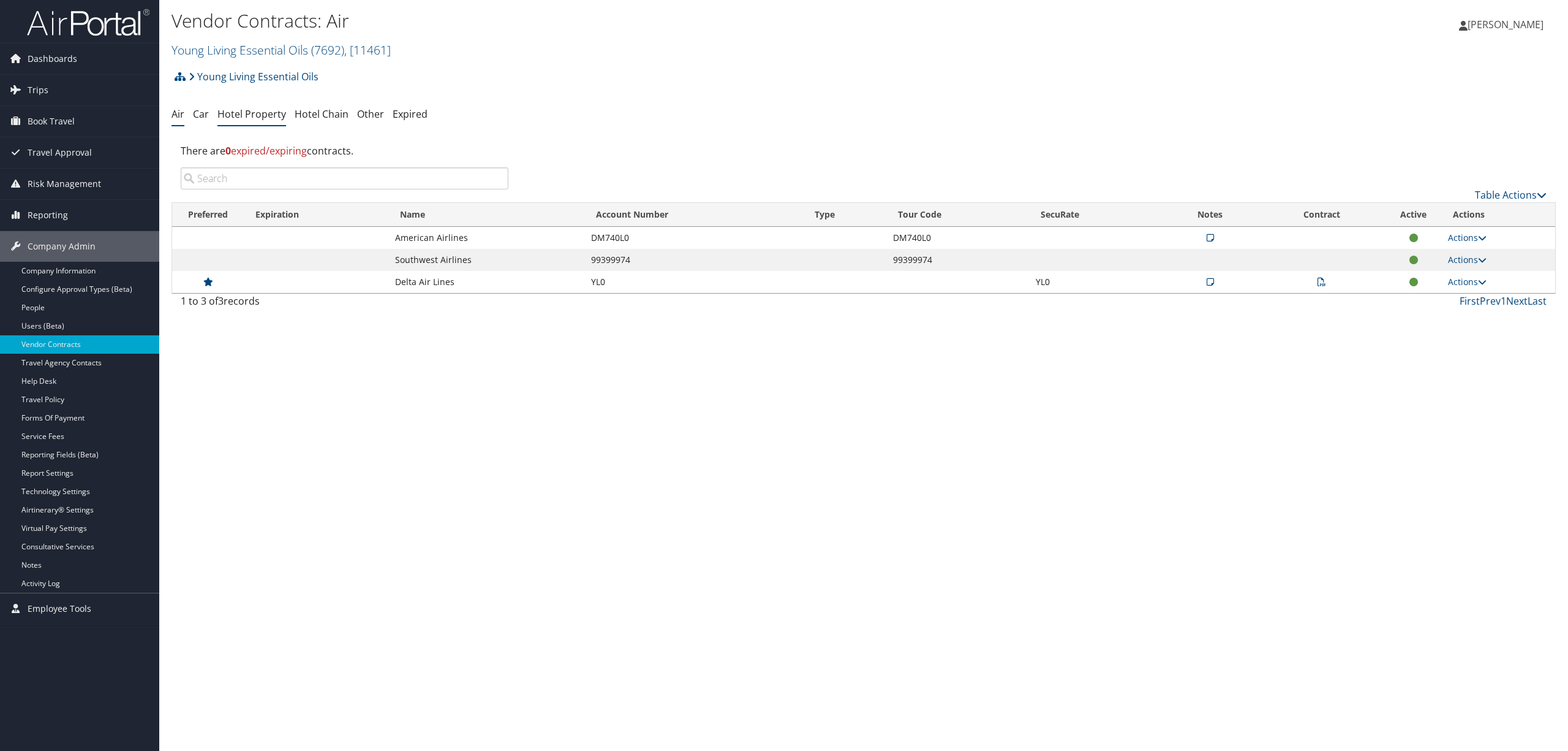
drag, startPoint x: 270, startPoint y: 114, endPoint x: 265, endPoint y: 125, distance: 12.1
click at [270, 114] on link "Hotel Property" at bounding box center [251, 114] width 68 height 13
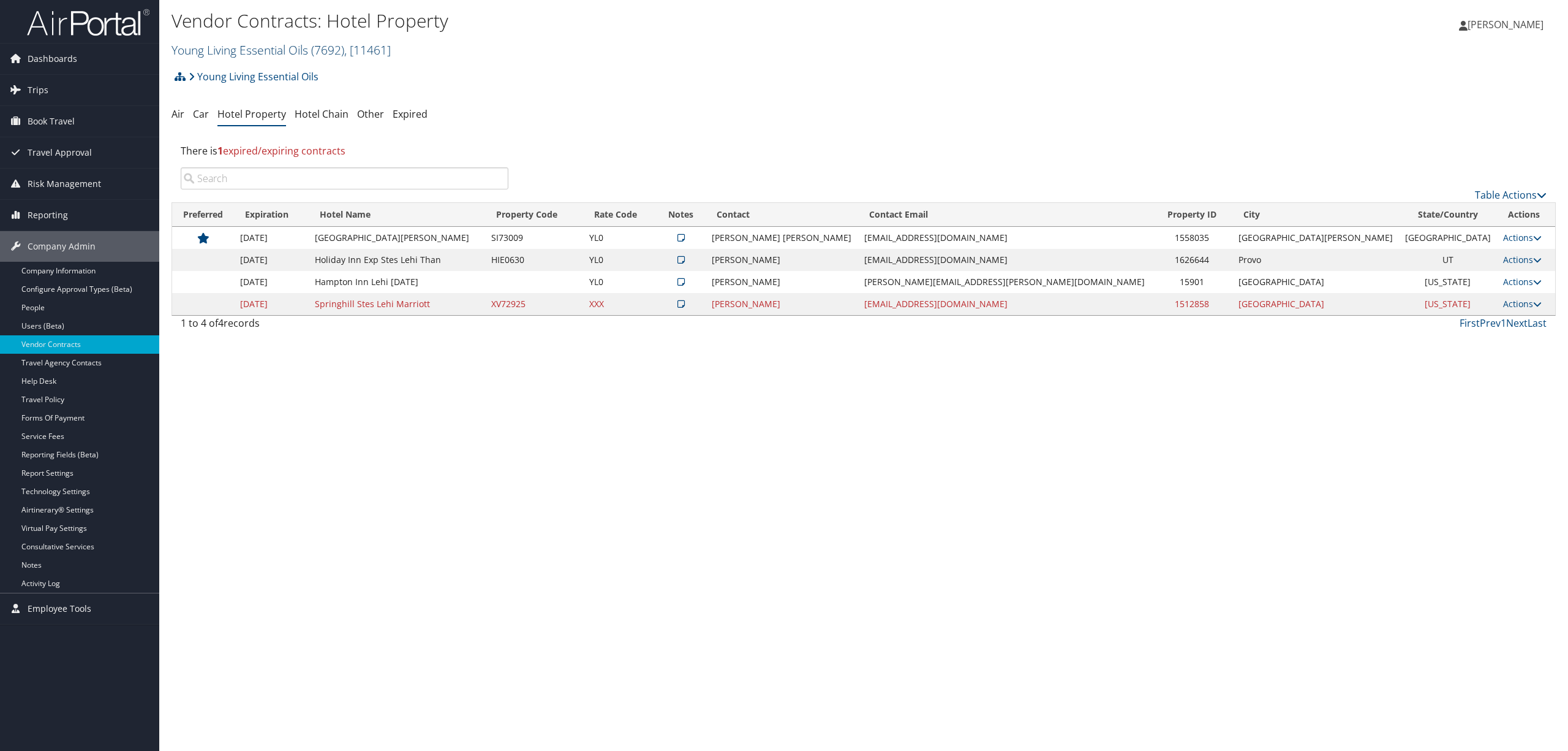
click at [288, 50] on link "Young Living Essential Oils ( 7692 ) , [ 11461 ]" at bounding box center [281, 49] width 219 height 16
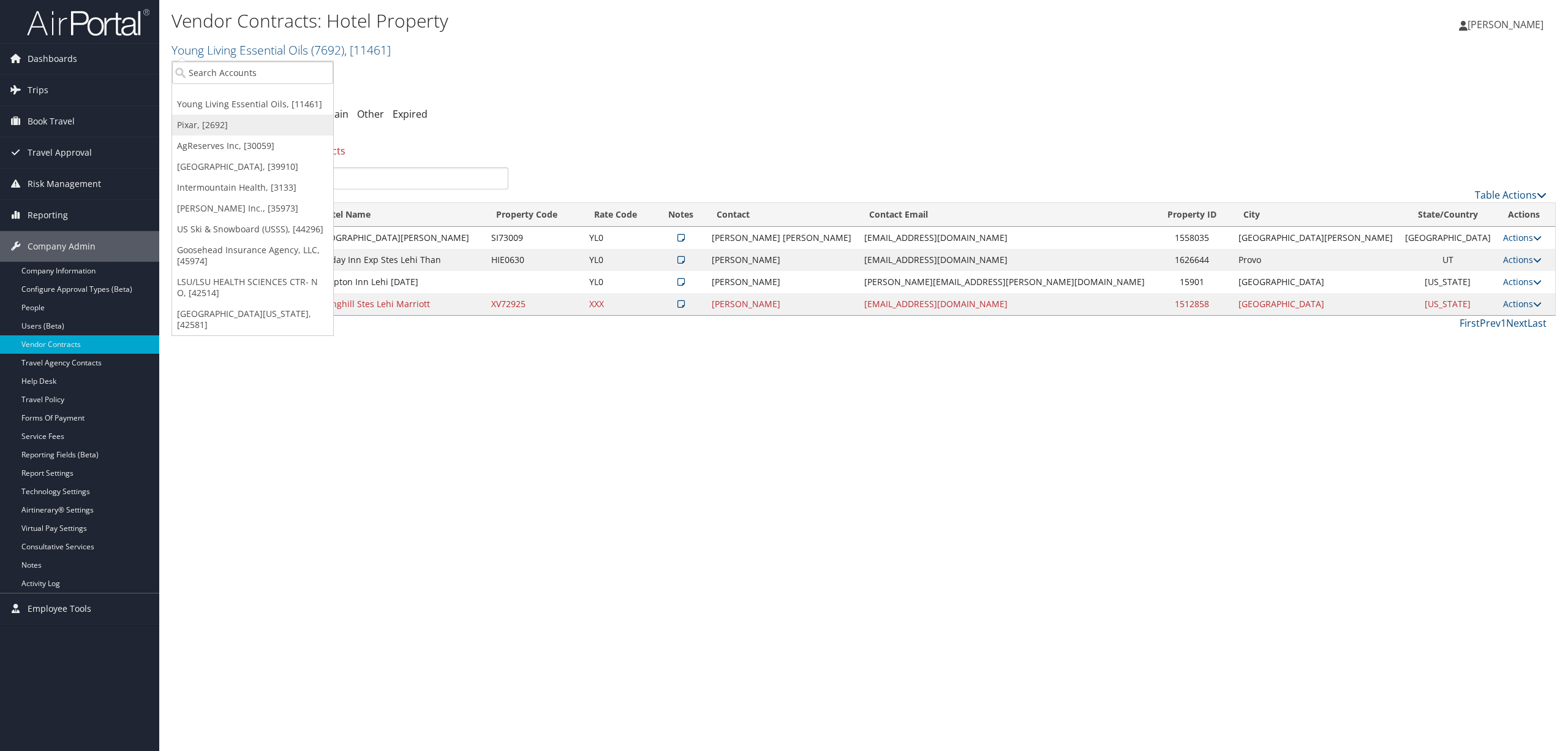
click at [227, 120] on link "Pixar, [2692]" at bounding box center [252, 125] width 161 height 21
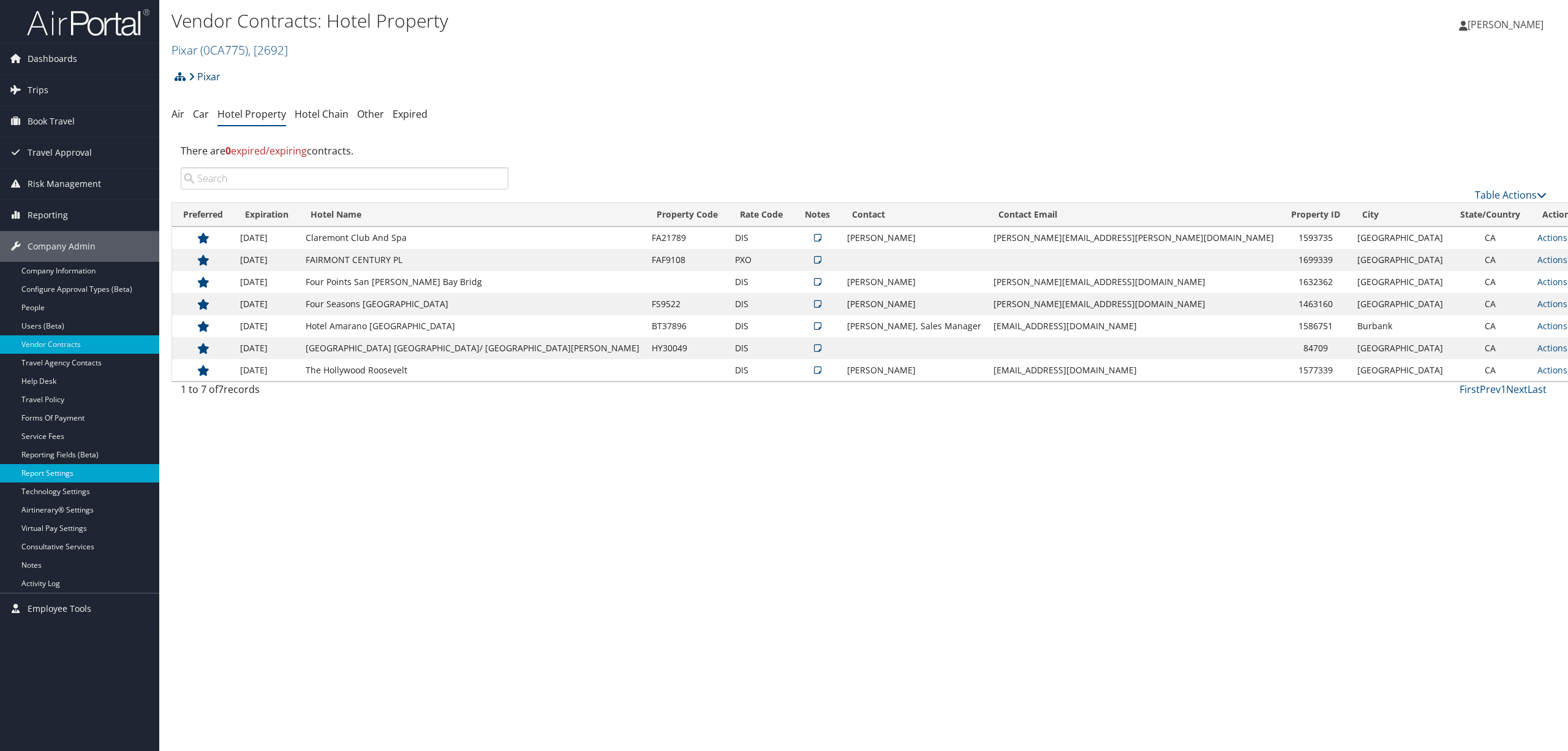
click at [86, 467] on link "Report Settings" at bounding box center [79, 473] width 159 height 18
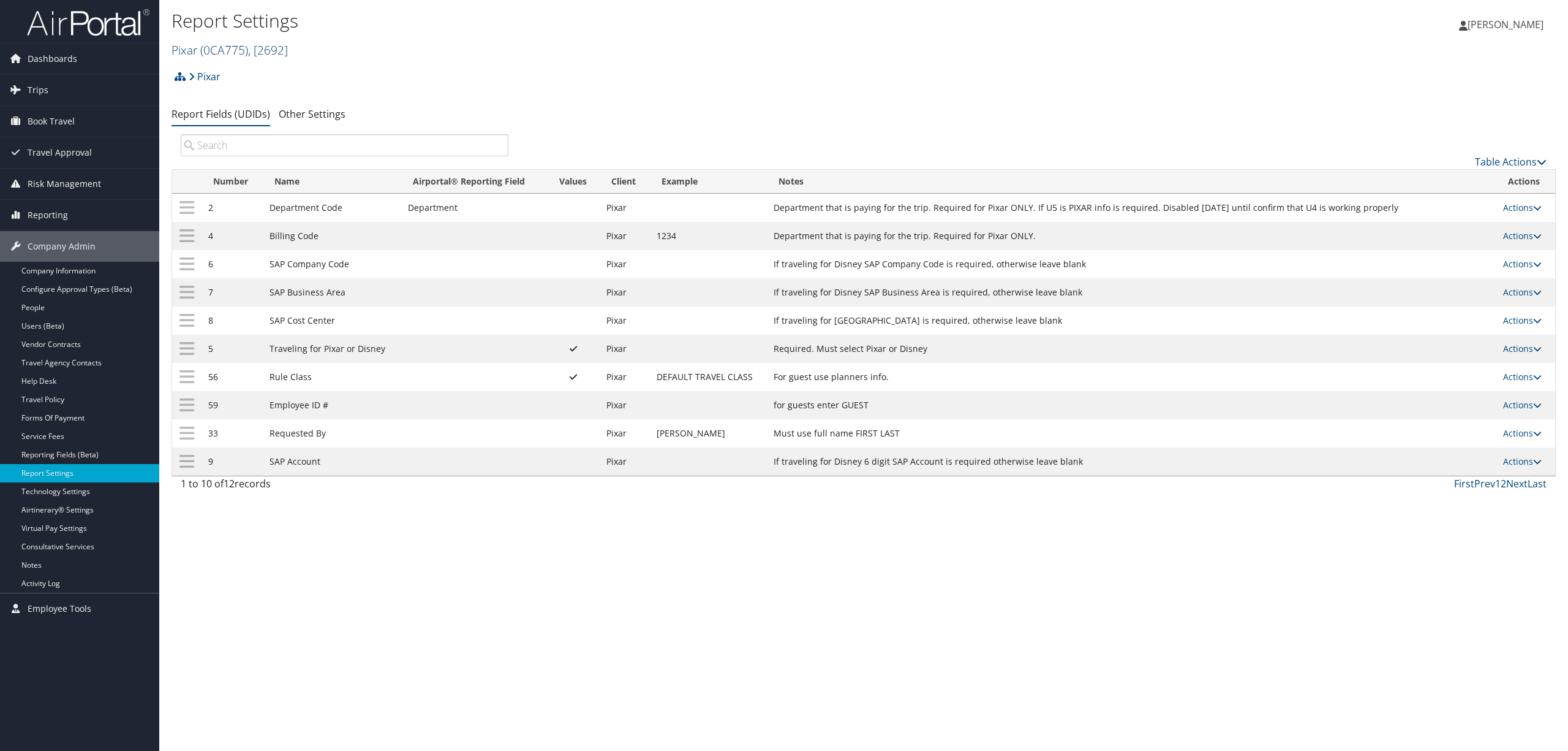
click at [270, 46] on span ", [ 2692 ]" at bounding box center [268, 49] width 39 height 16
click at [258, 77] on input "search" at bounding box center [252, 73] width 161 height 23
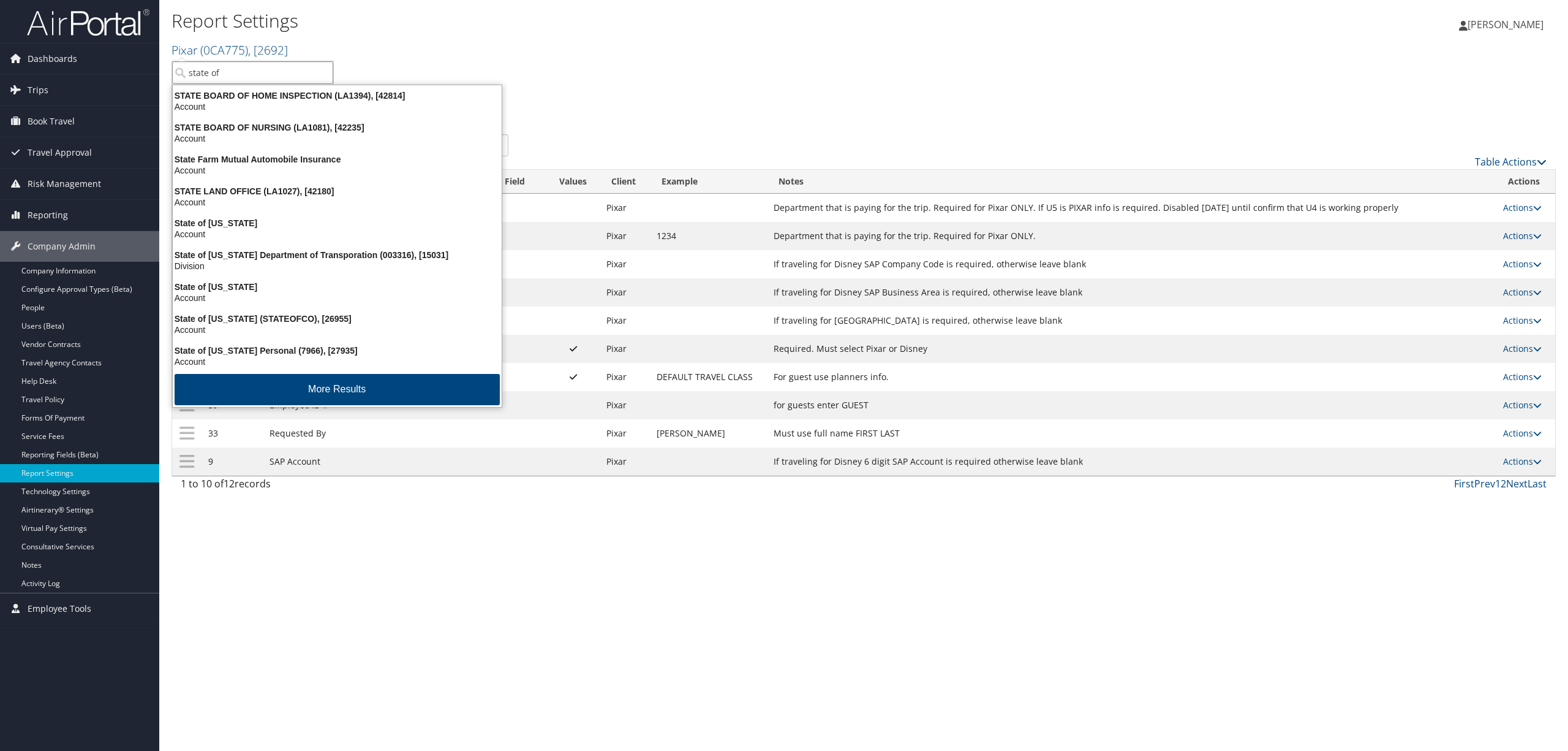
type input "state of l"
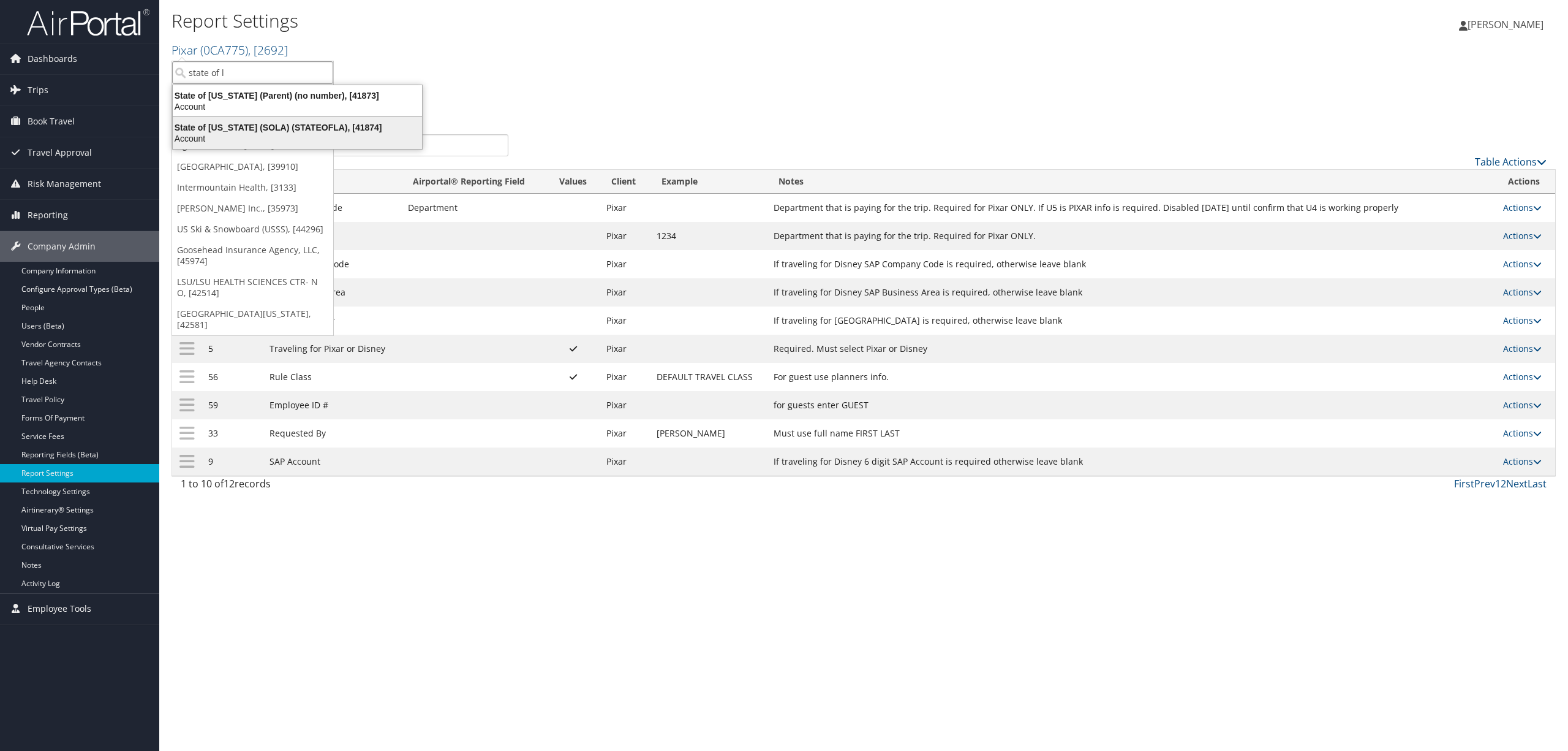
click at [268, 131] on div "State of Louisiana (SOLA) (STATEOFLA), [41874]" at bounding box center [297, 127] width 264 height 11
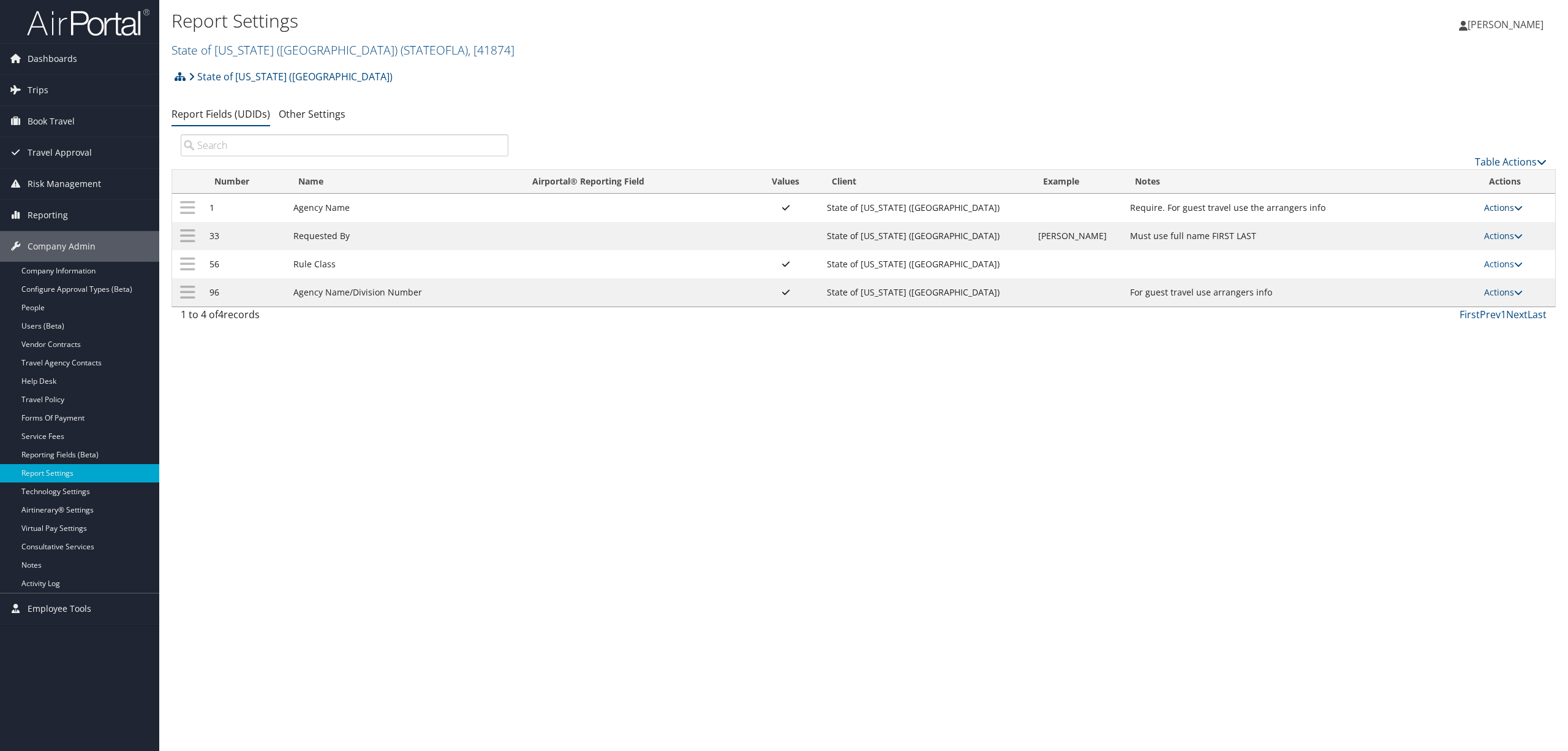
click at [1501, 203] on link "Actions" at bounding box center [1504, 207] width 39 height 12
click at [1442, 262] on link "Edit" at bounding box center [1453, 269] width 132 height 21
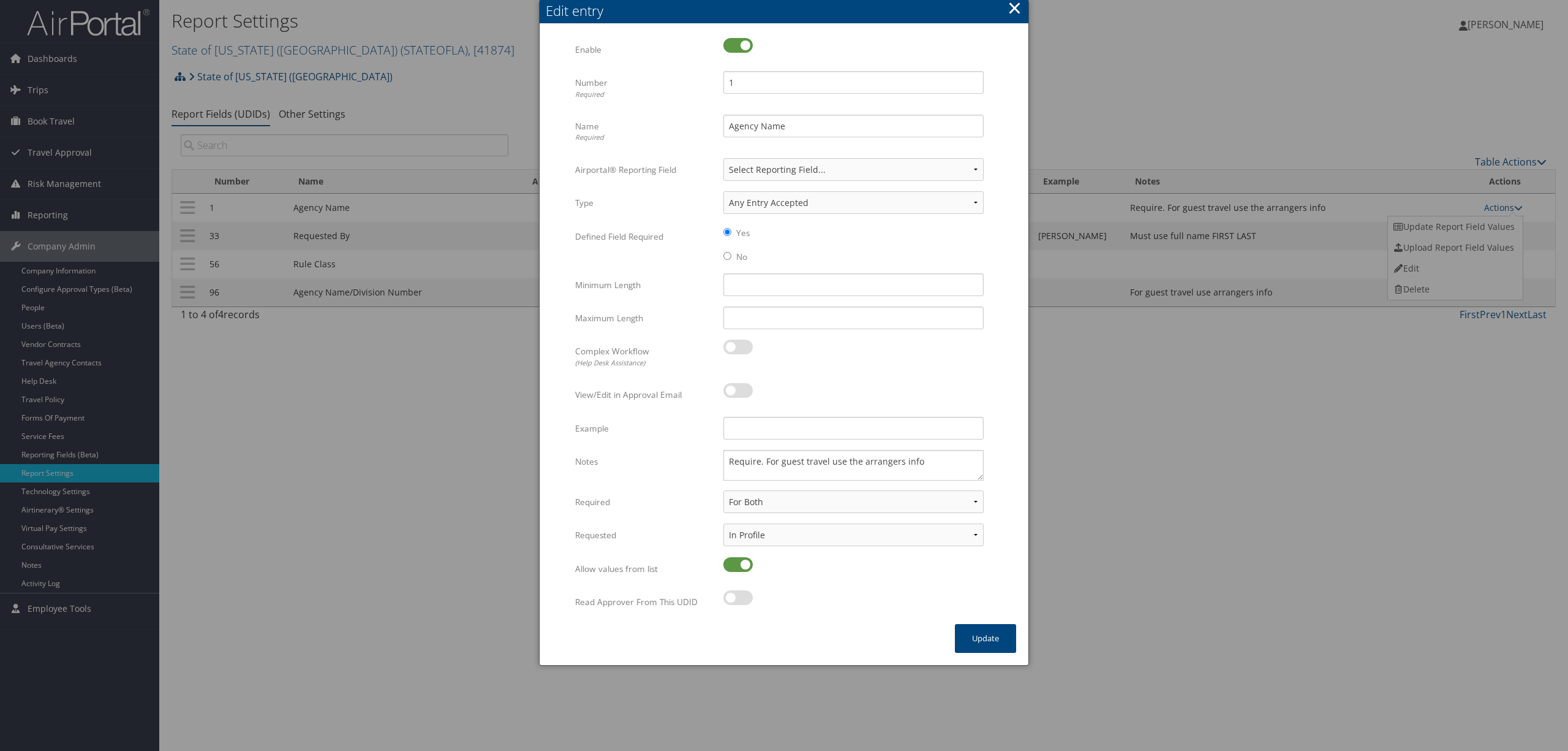
drag, startPoint x: 1013, startPoint y: 11, endPoint x: 1054, endPoint y: 16, distance: 41.3
click at [1015, 11] on button "×" at bounding box center [1015, 8] width 14 height 24
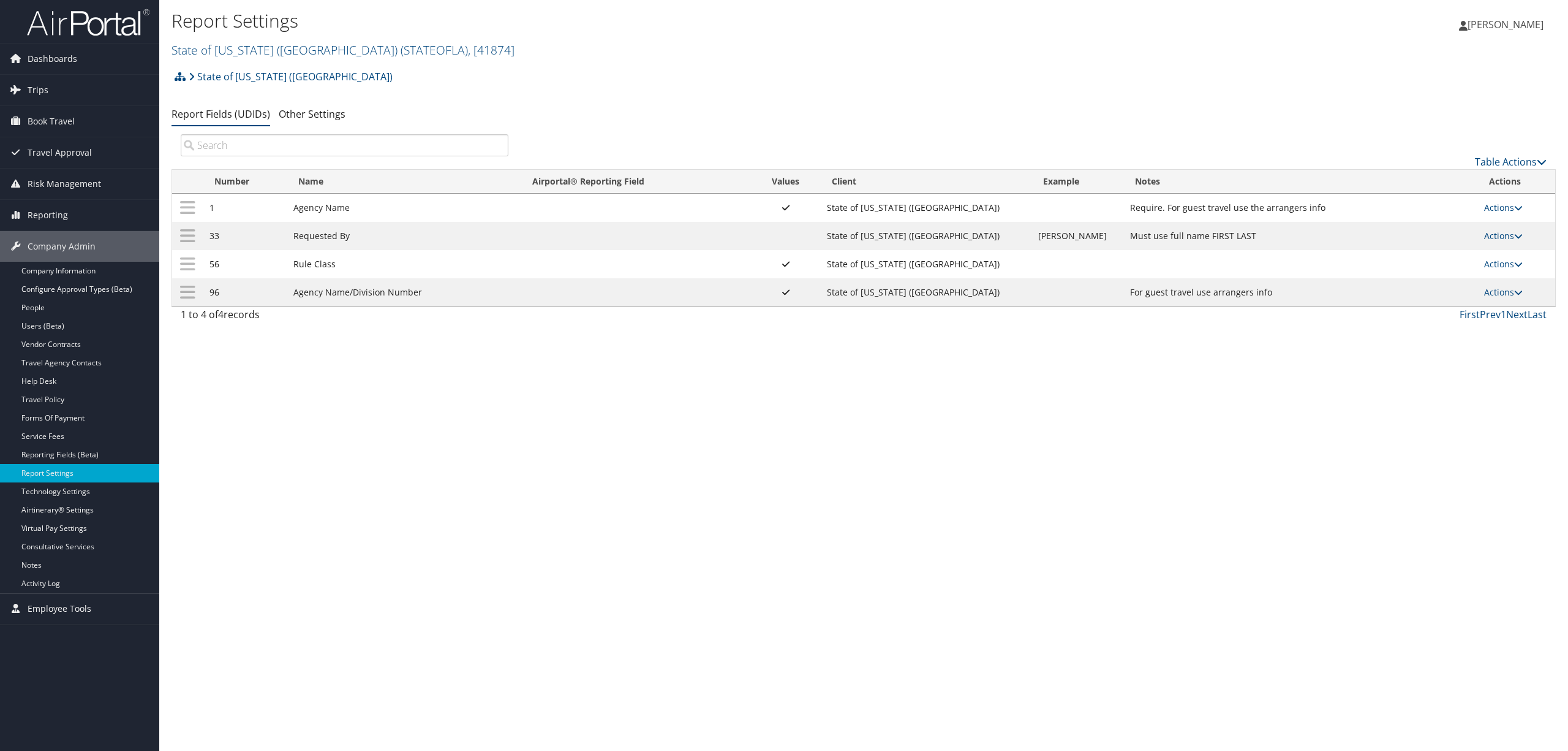
click at [1480, 212] on td "Actions Update Report Field Values Upload Report Field Values Edit Delete" at bounding box center [1517, 207] width 78 height 28
click at [1485, 210] on link "Actions" at bounding box center [1504, 207] width 39 height 12
click at [1478, 221] on link "Update Report Field Values" at bounding box center [1453, 227] width 132 height 21
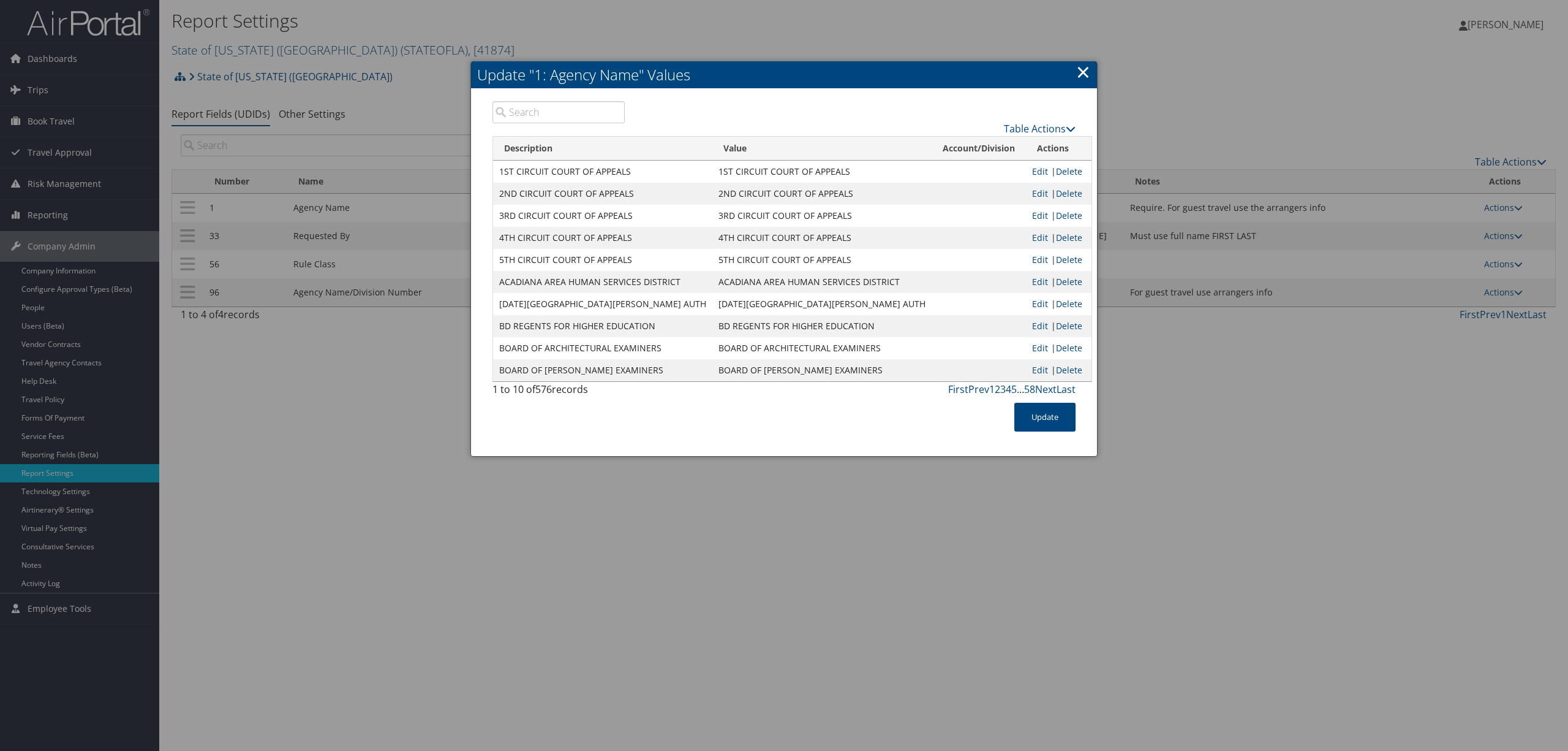
click at [545, 111] on input "search" at bounding box center [558, 112] width 132 height 22
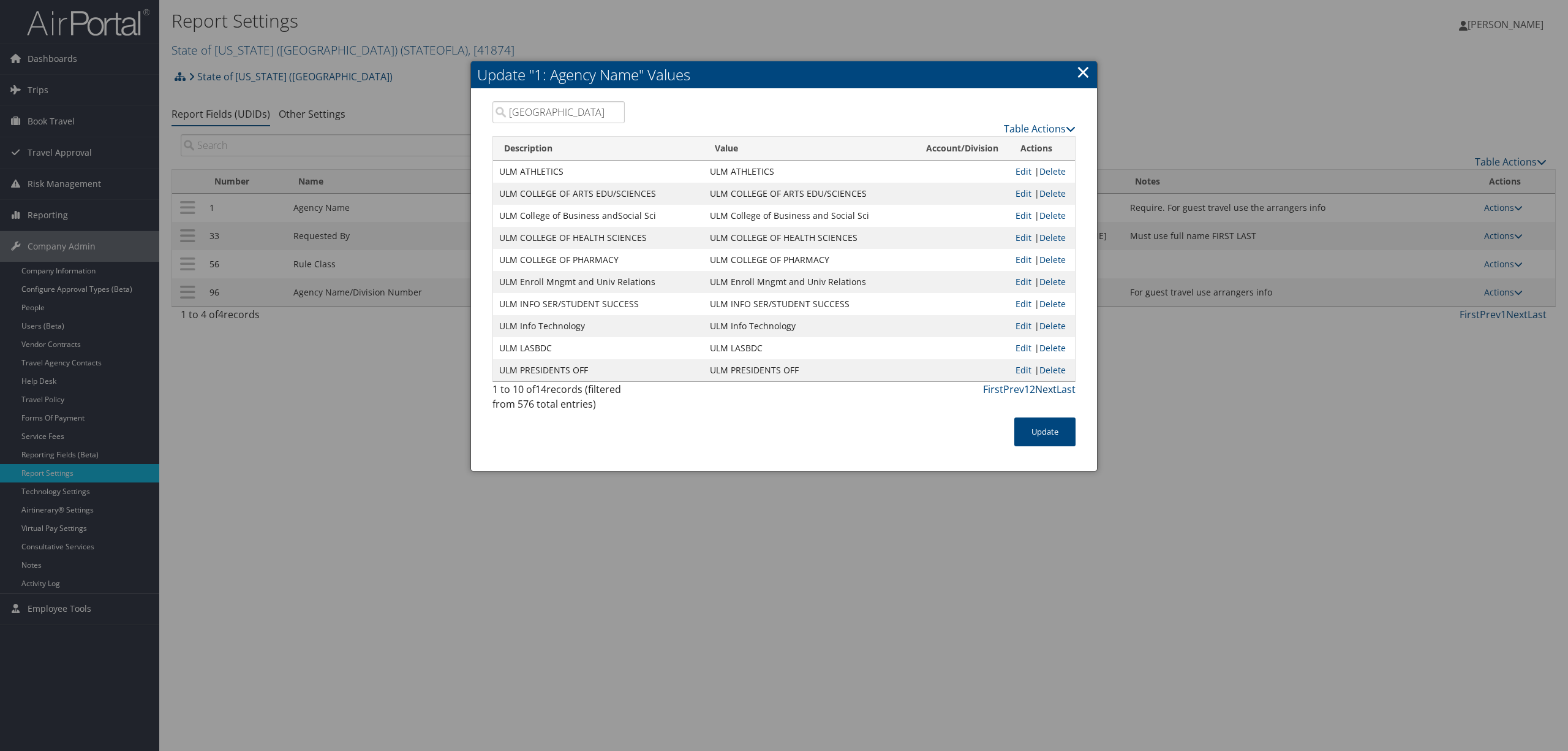
type input "[GEOGRAPHIC_DATA]"
click at [1046, 389] on link "Next" at bounding box center [1046, 389] width 21 height 13
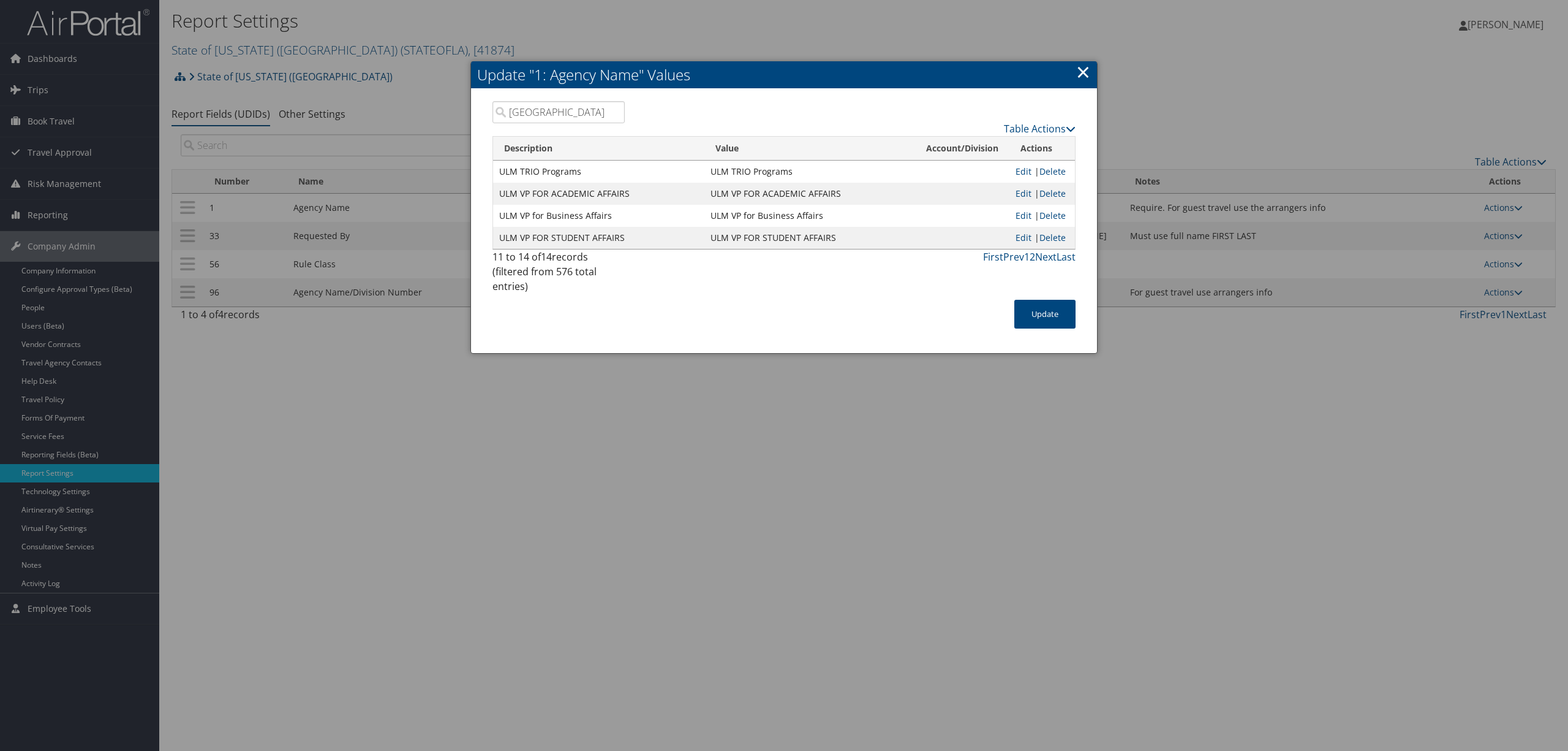
click at [1079, 66] on link "×" at bounding box center [1083, 71] width 14 height 24
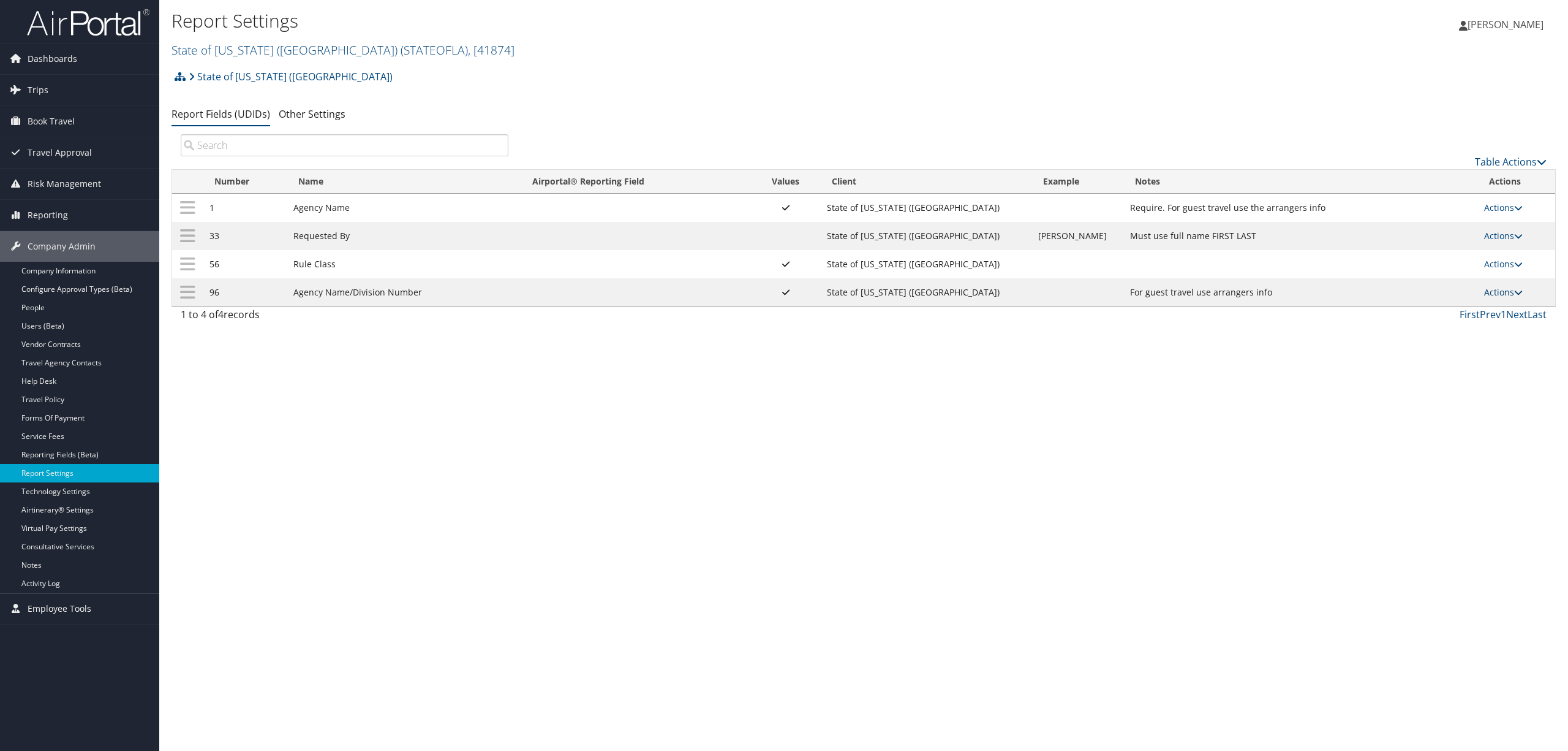
click at [1496, 293] on link "Actions" at bounding box center [1504, 292] width 39 height 12
click at [1474, 312] on link "Update Report Field Values" at bounding box center [1453, 313] width 132 height 21
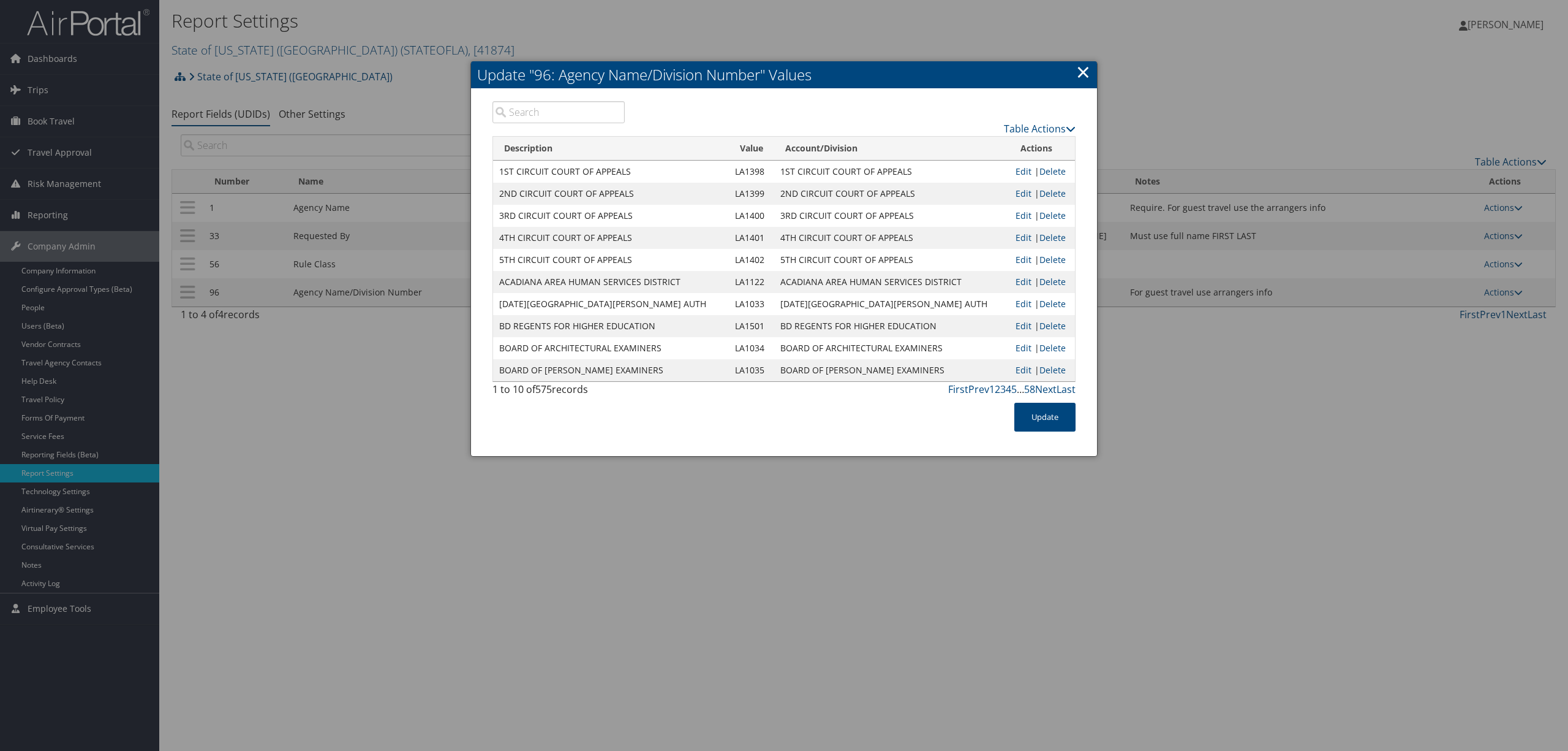
click at [581, 116] on input "search" at bounding box center [558, 112] width 132 height 22
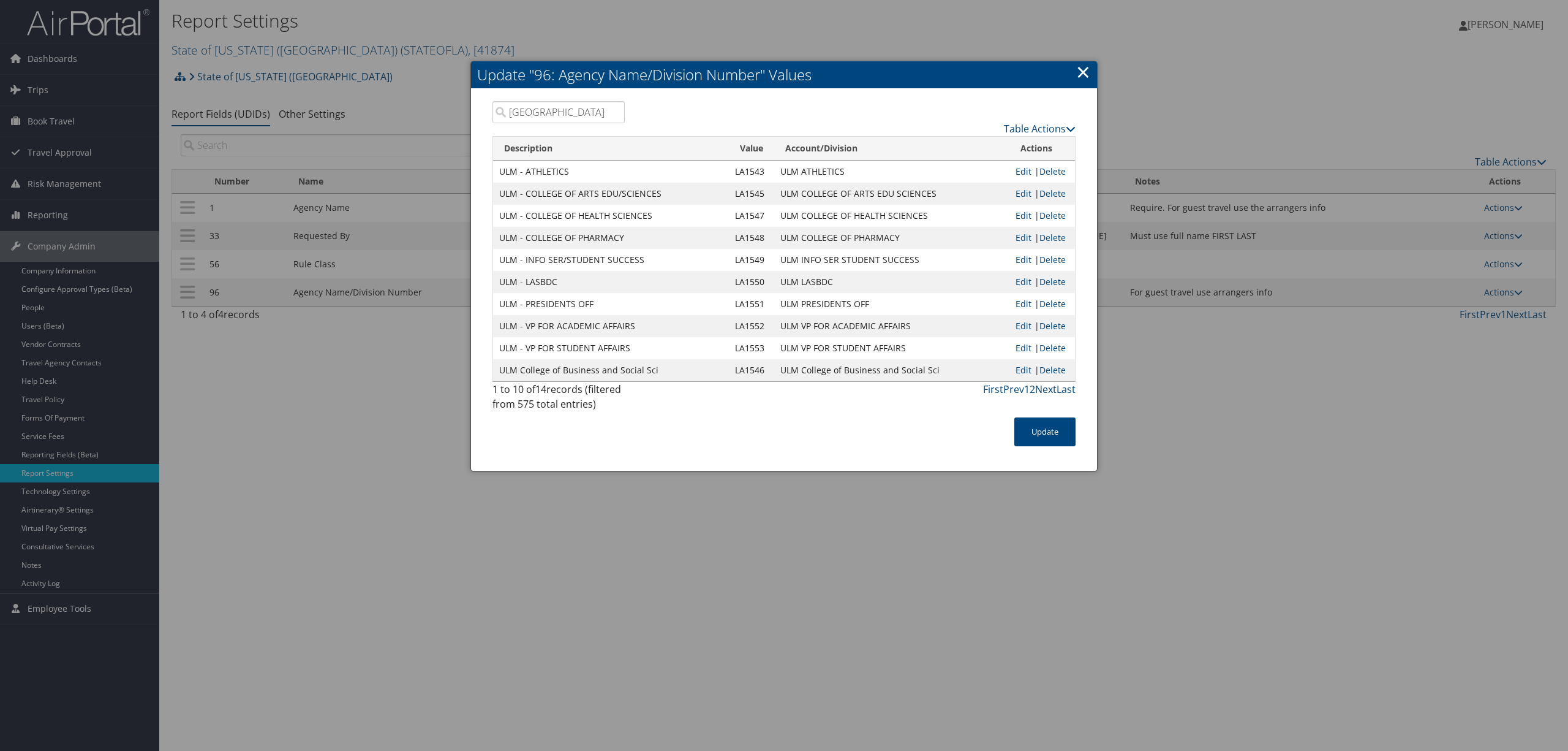
type input "[GEOGRAPHIC_DATA]"
click at [1044, 389] on link "Next" at bounding box center [1046, 389] width 21 height 13
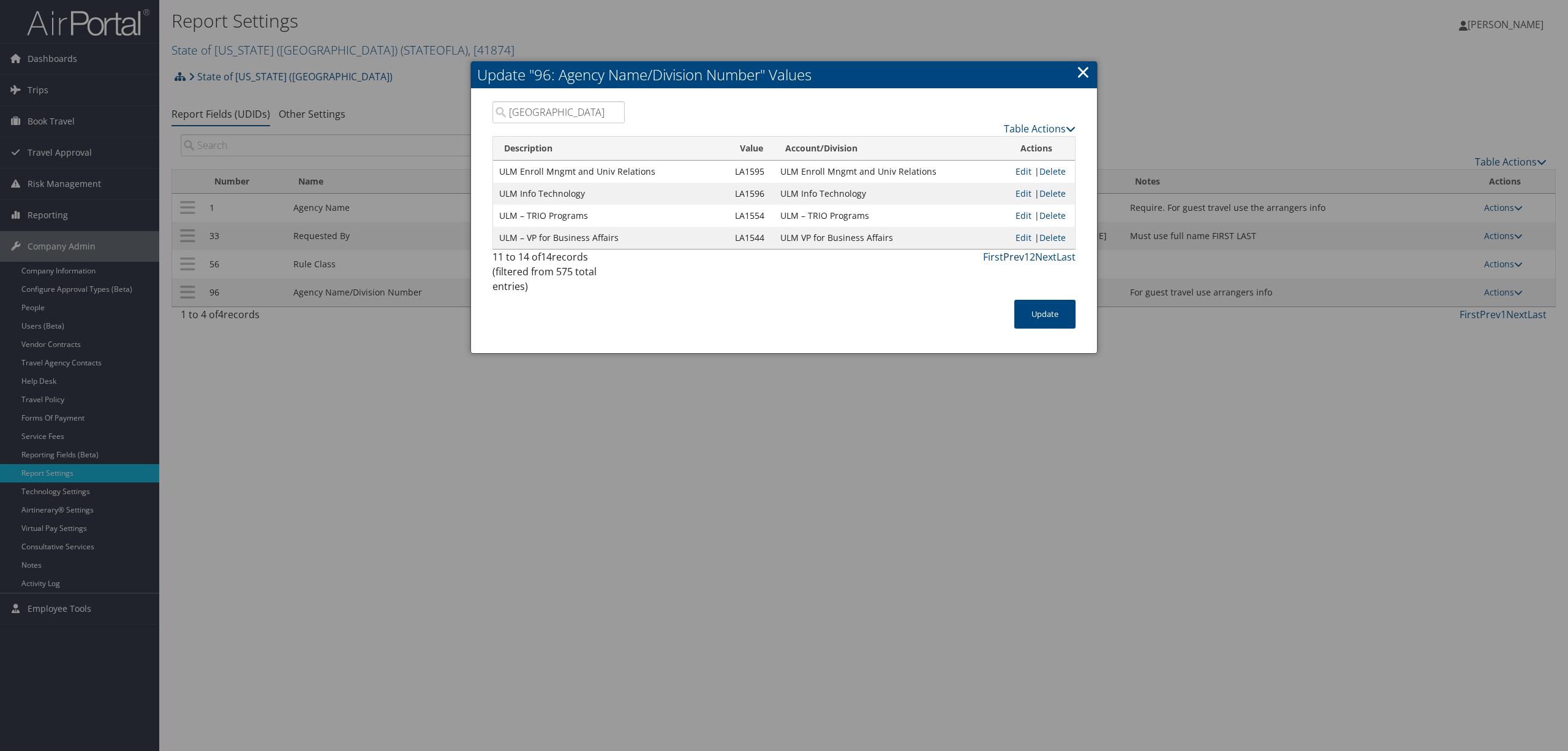
click at [1008, 253] on link "Prev" at bounding box center [1015, 257] width 21 height 13
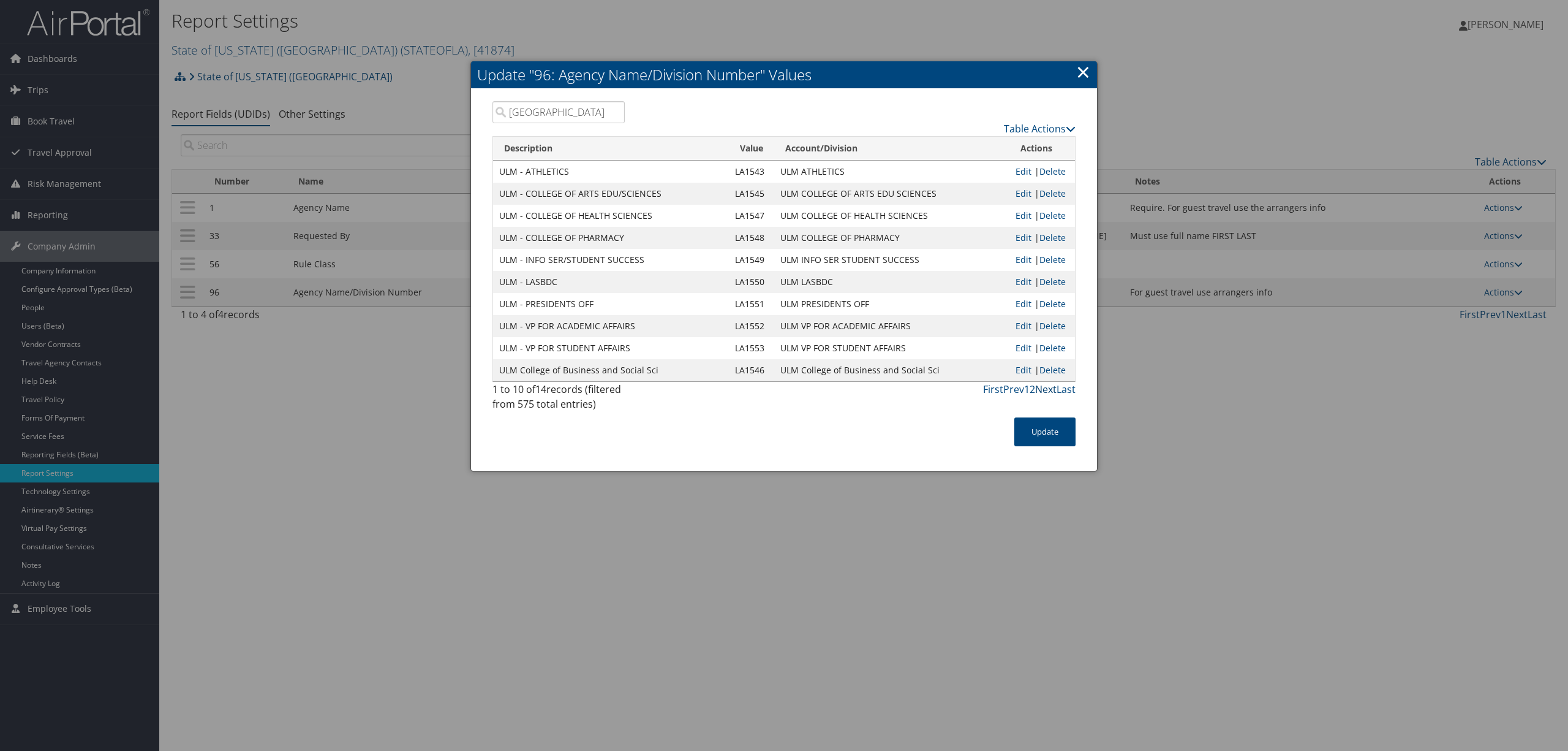
click at [1042, 387] on link "Next" at bounding box center [1046, 389] width 21 height 13
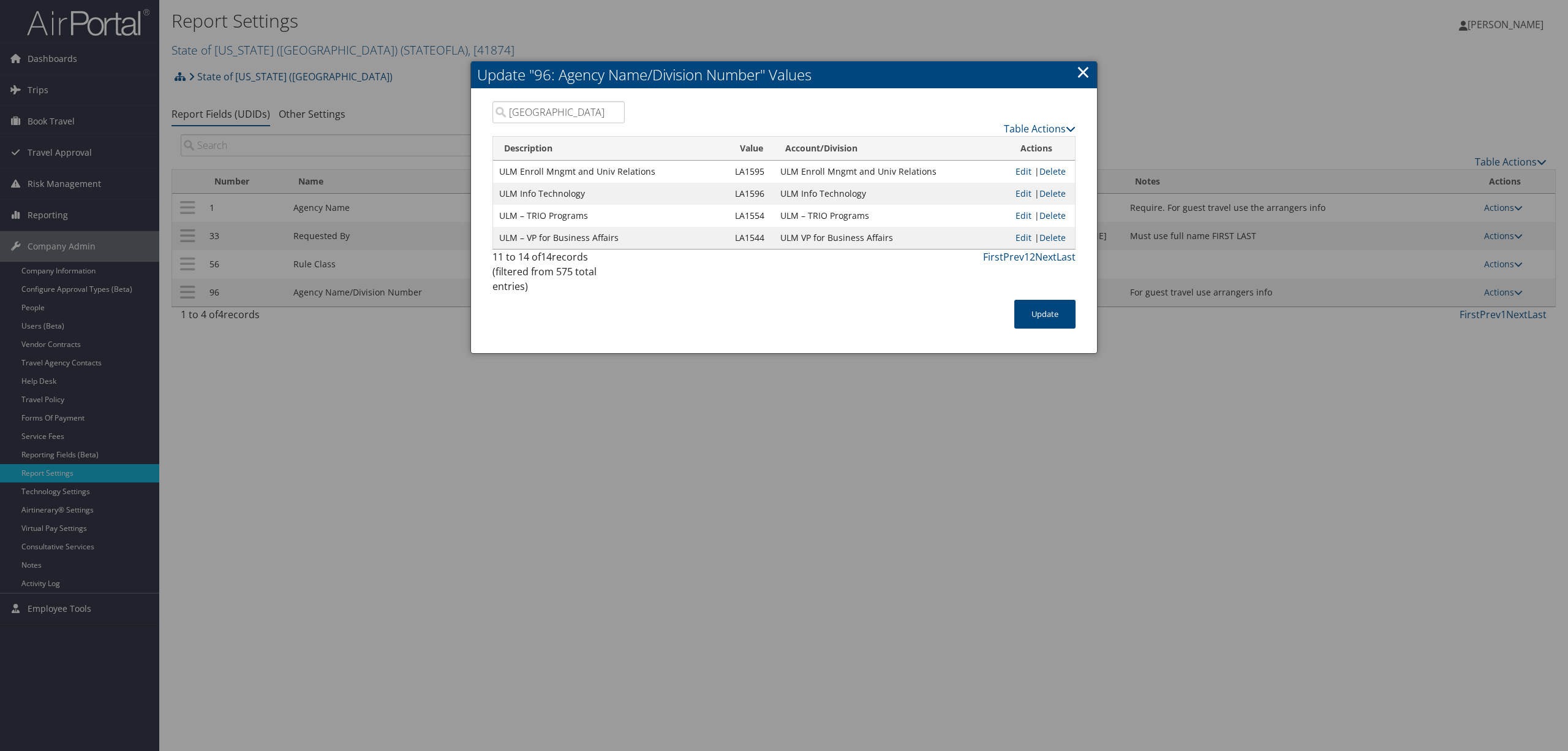
click at [1084, 69] on link "×" at bounding box center [1083, 71] width 14 height 24
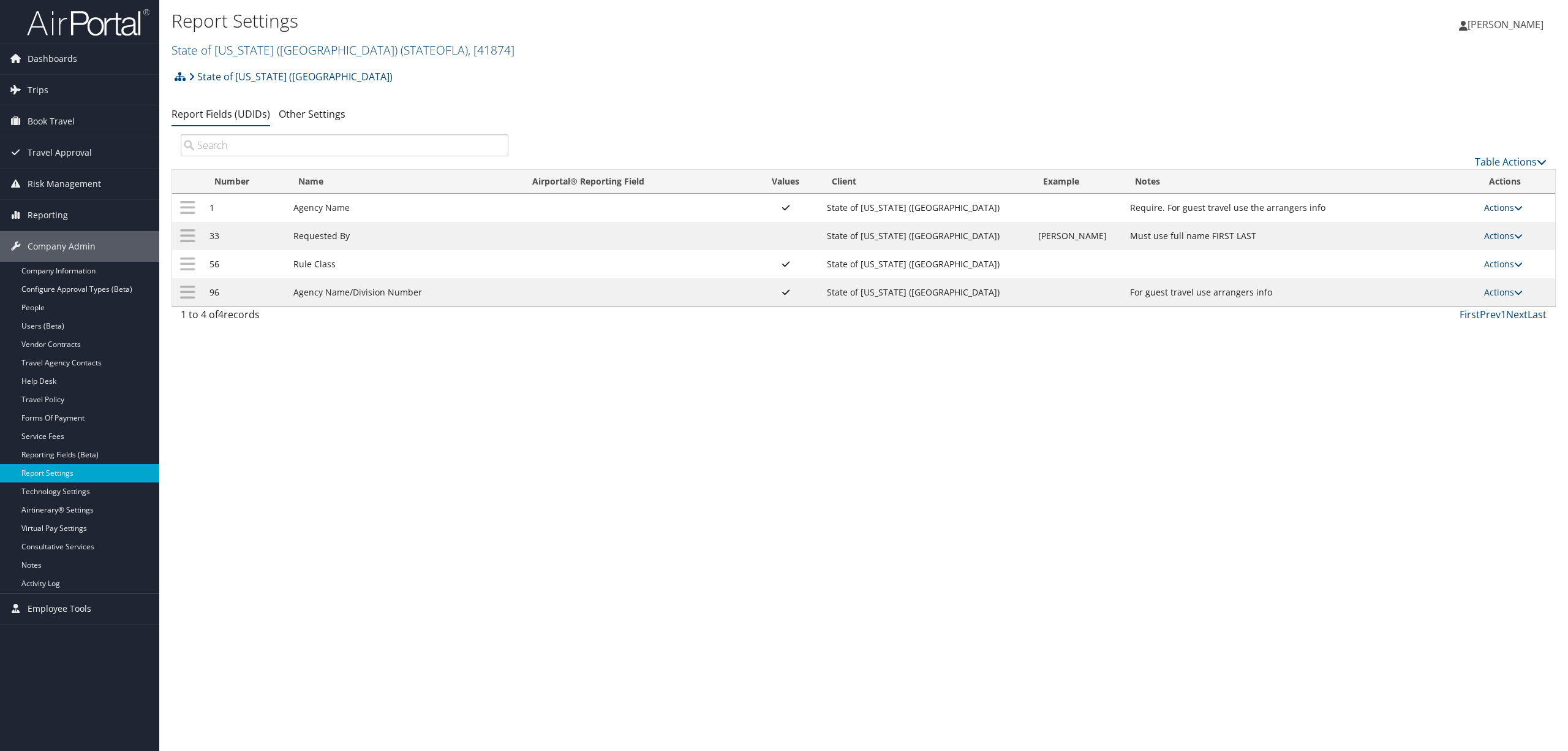
click at [1501, 206] on link "Actions" at bounding box center [1504, 207] width 39 height 12
click at [1476, 220] on link "Update Report Field Values" at bounding box center [1453, 227] width 132 height 21
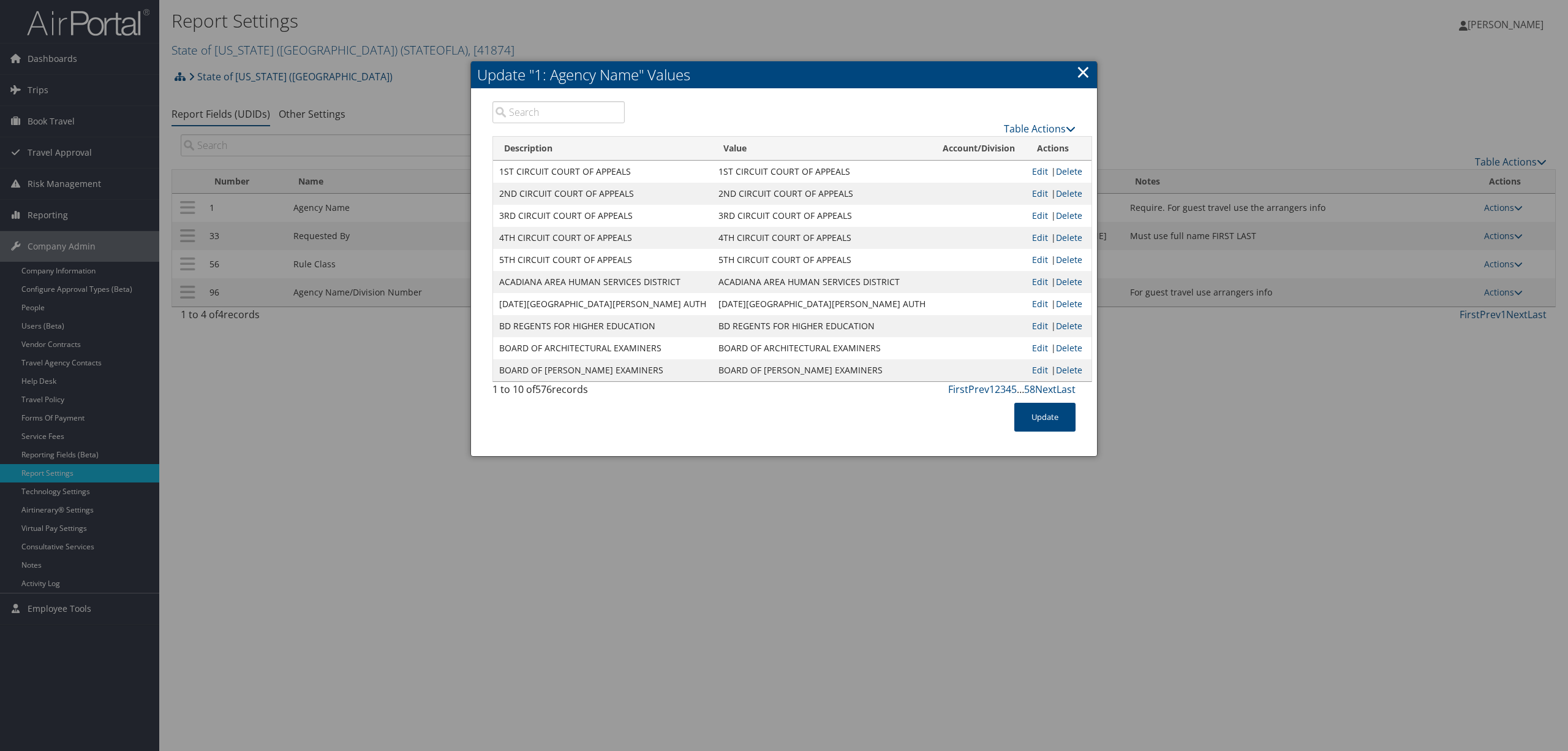
click at [566, 112] on input "search" at bounding box center [558, 112] width 132 height 22
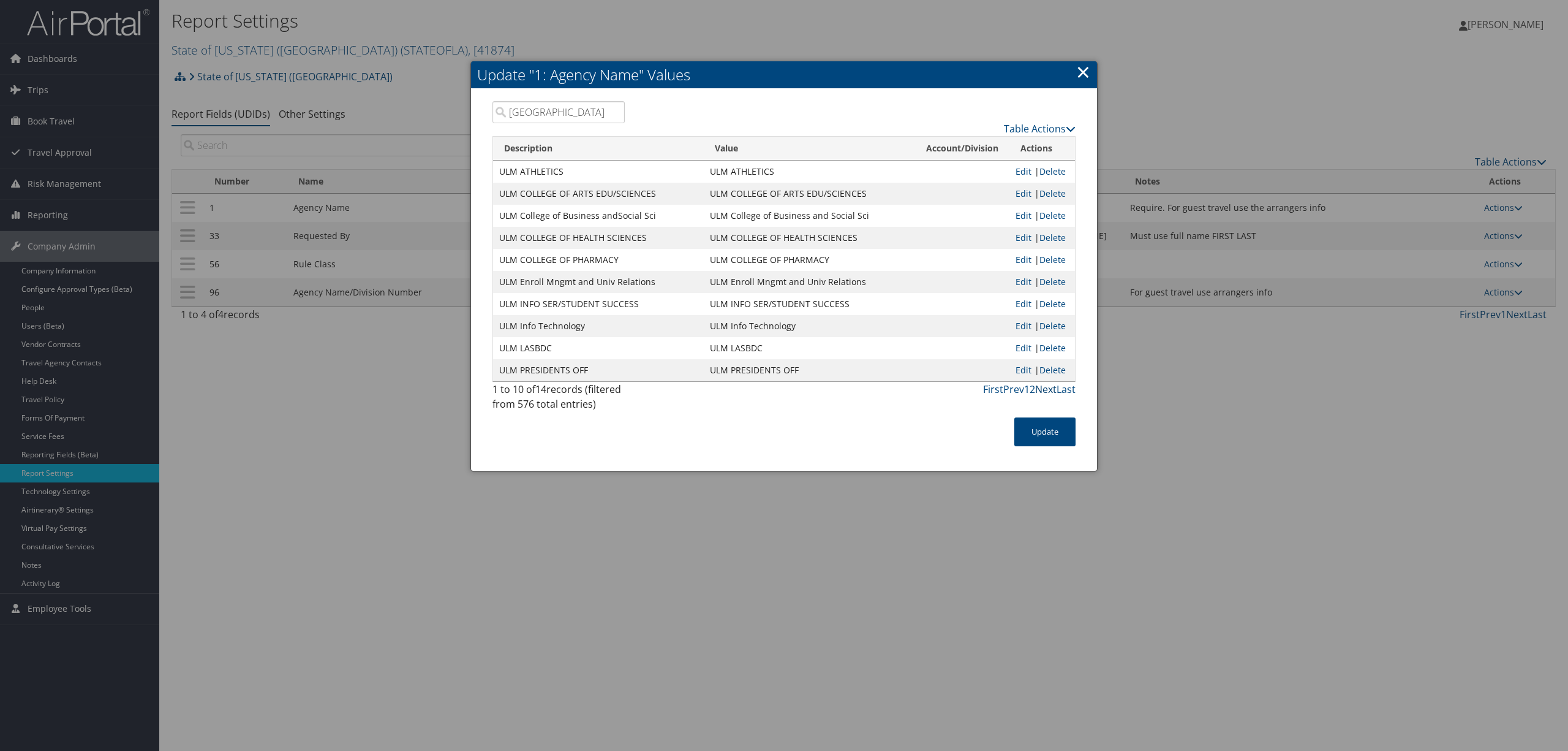
type input "[GEOGRAPHIC_DATA]"
click at [1045, 389] on link "Next" at bounding box center [1046, 389] width 21 height 13
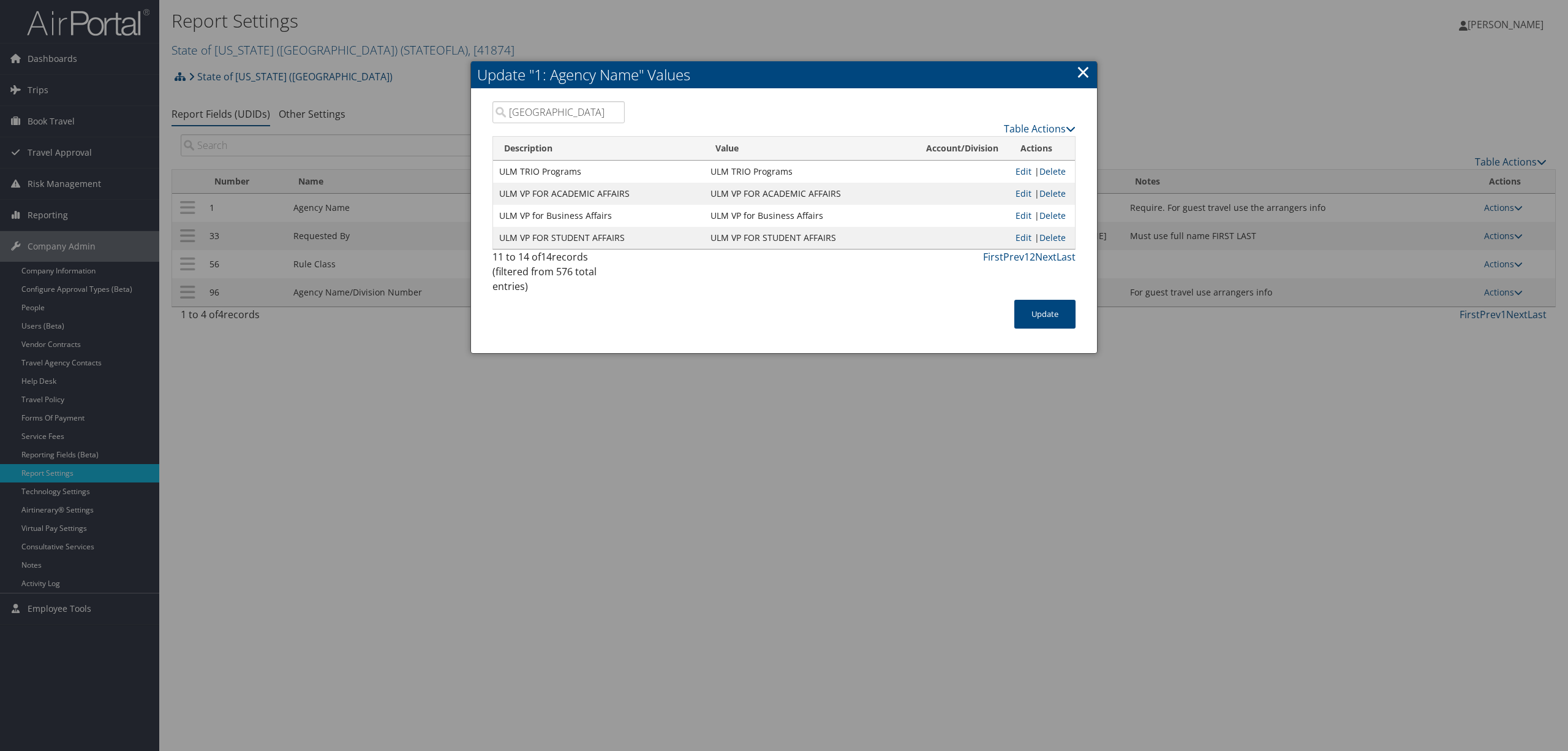
click at [1082, 73] on link "×" at bounding box center [1083, 71] width 14 height 24
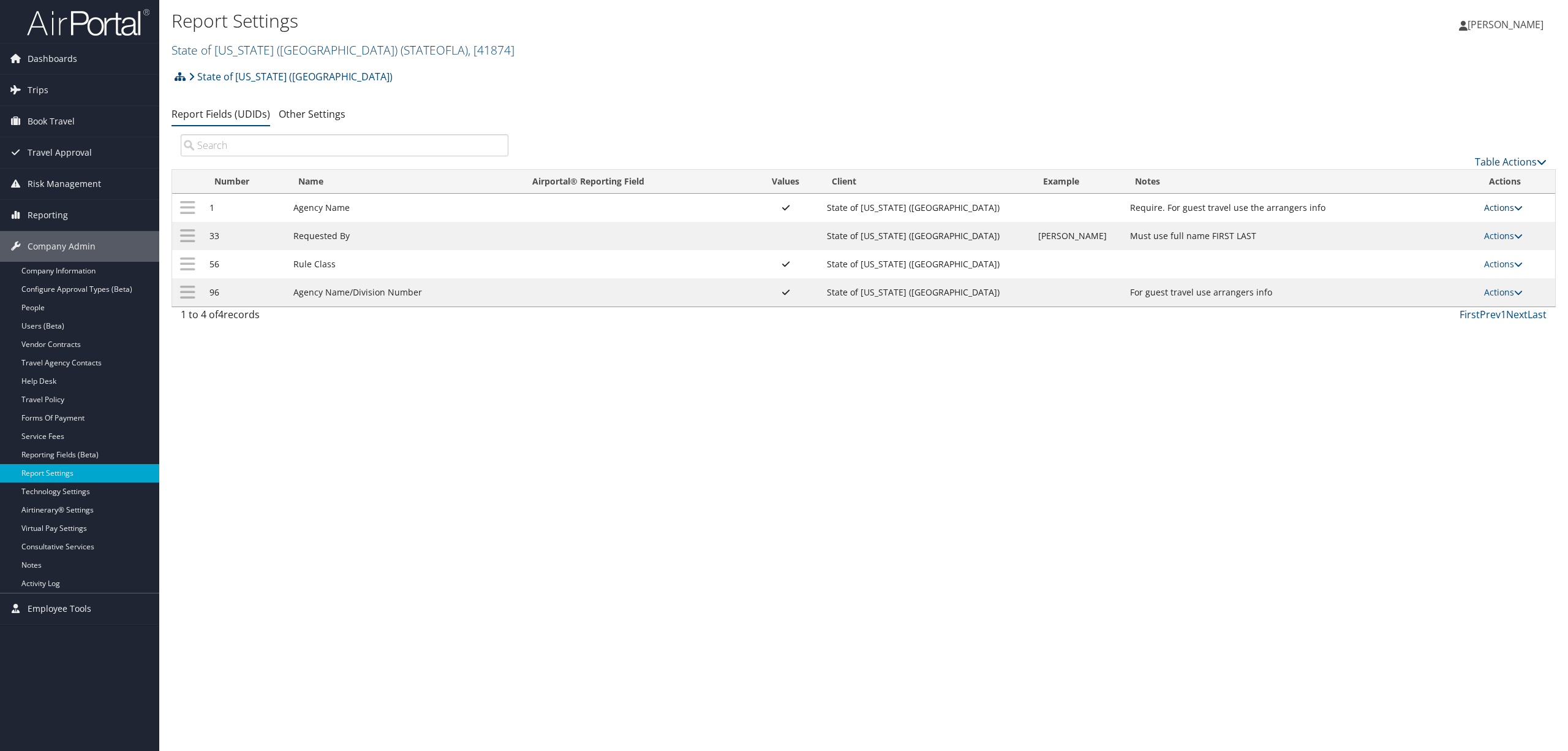
click at [1494, 207] on link "Actions" at bounding box center [1504, 207] width 39 height 12
click at [1473, 225] on link "Update Report Field Values" at bounding box center [1453, 227] width 132 height 21
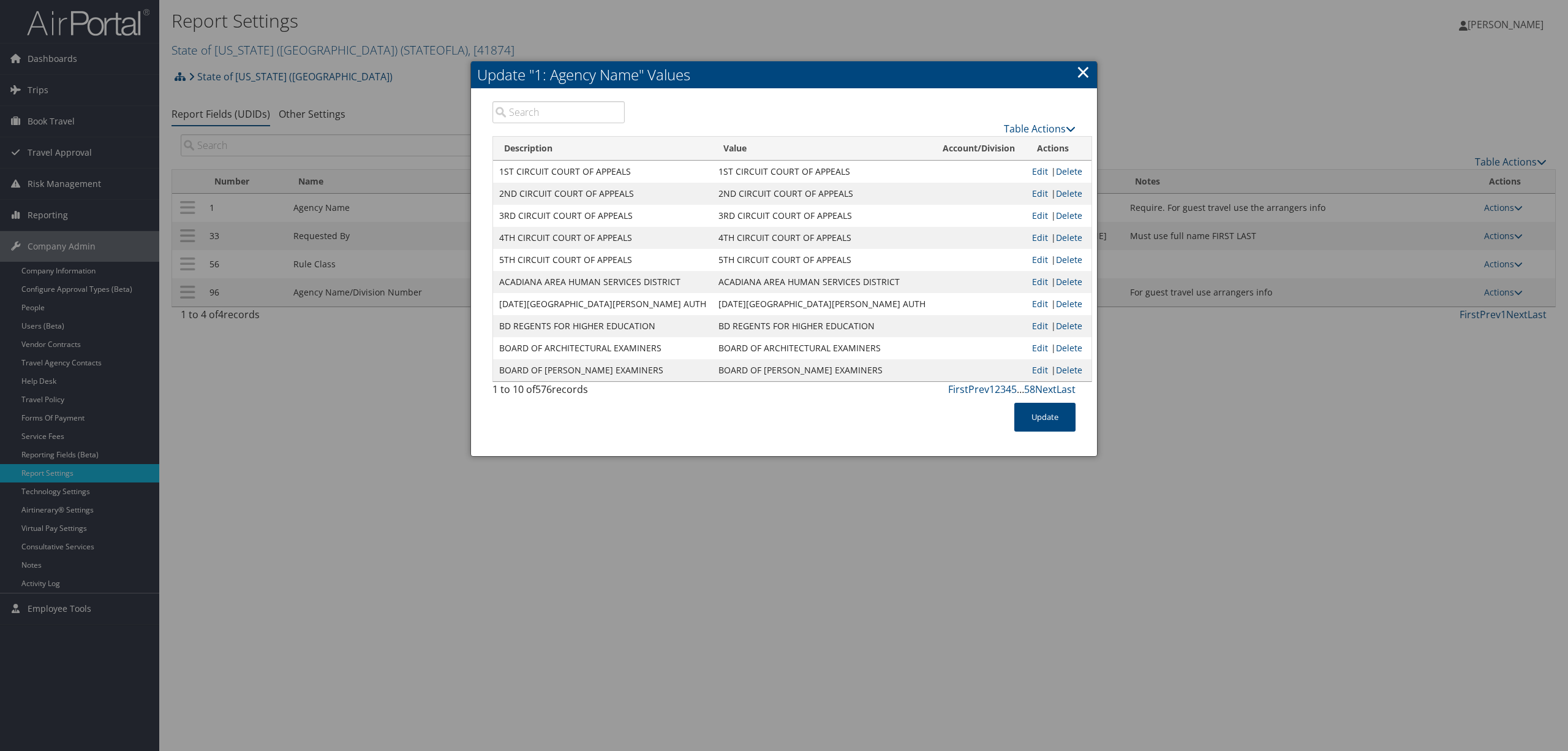
click at [543, 105] on input "search" at bounding box center [558, 112] width 132 height 22
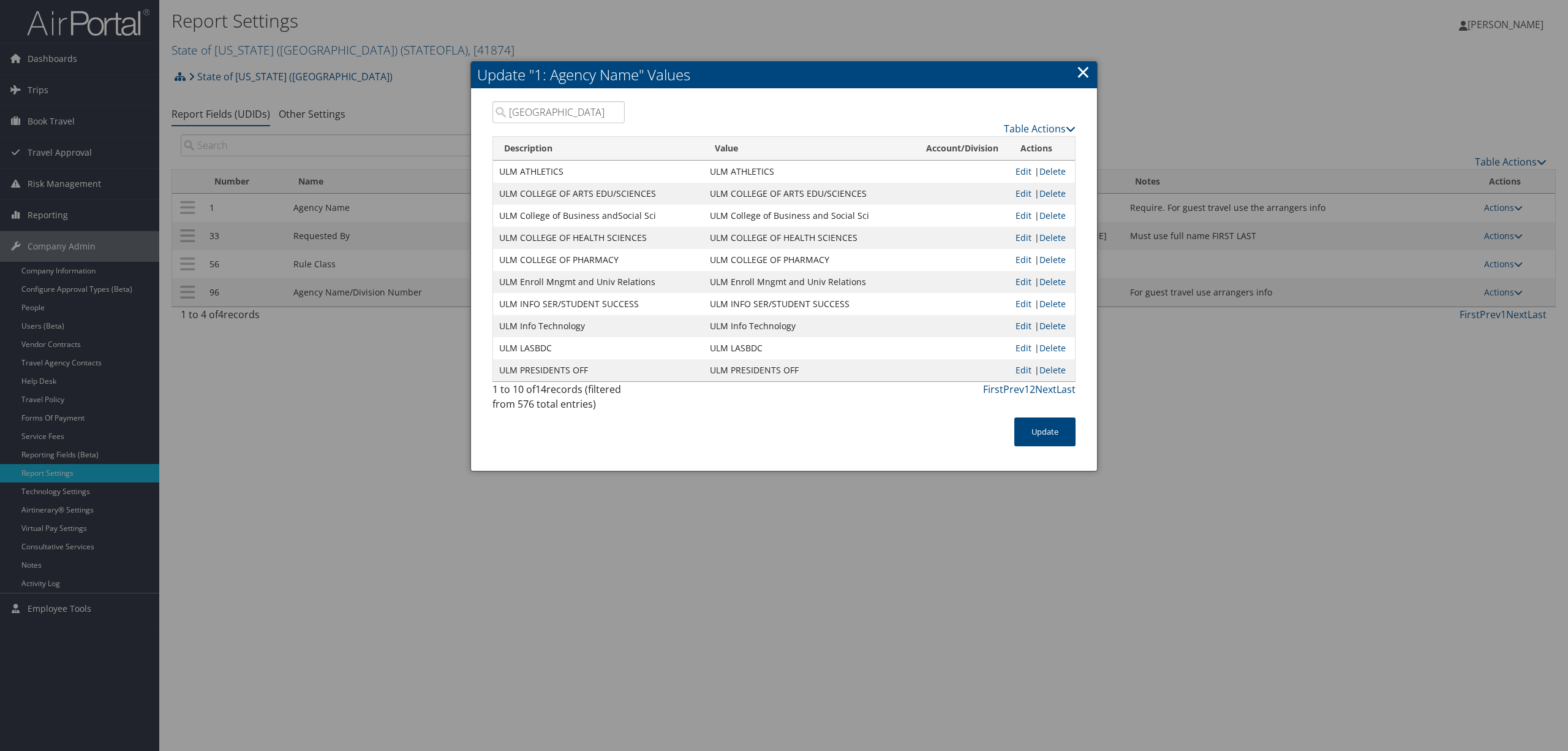
type input "[GEOGRAPHIC_DATA]"
